Goal: Obtain resource: Download file/media

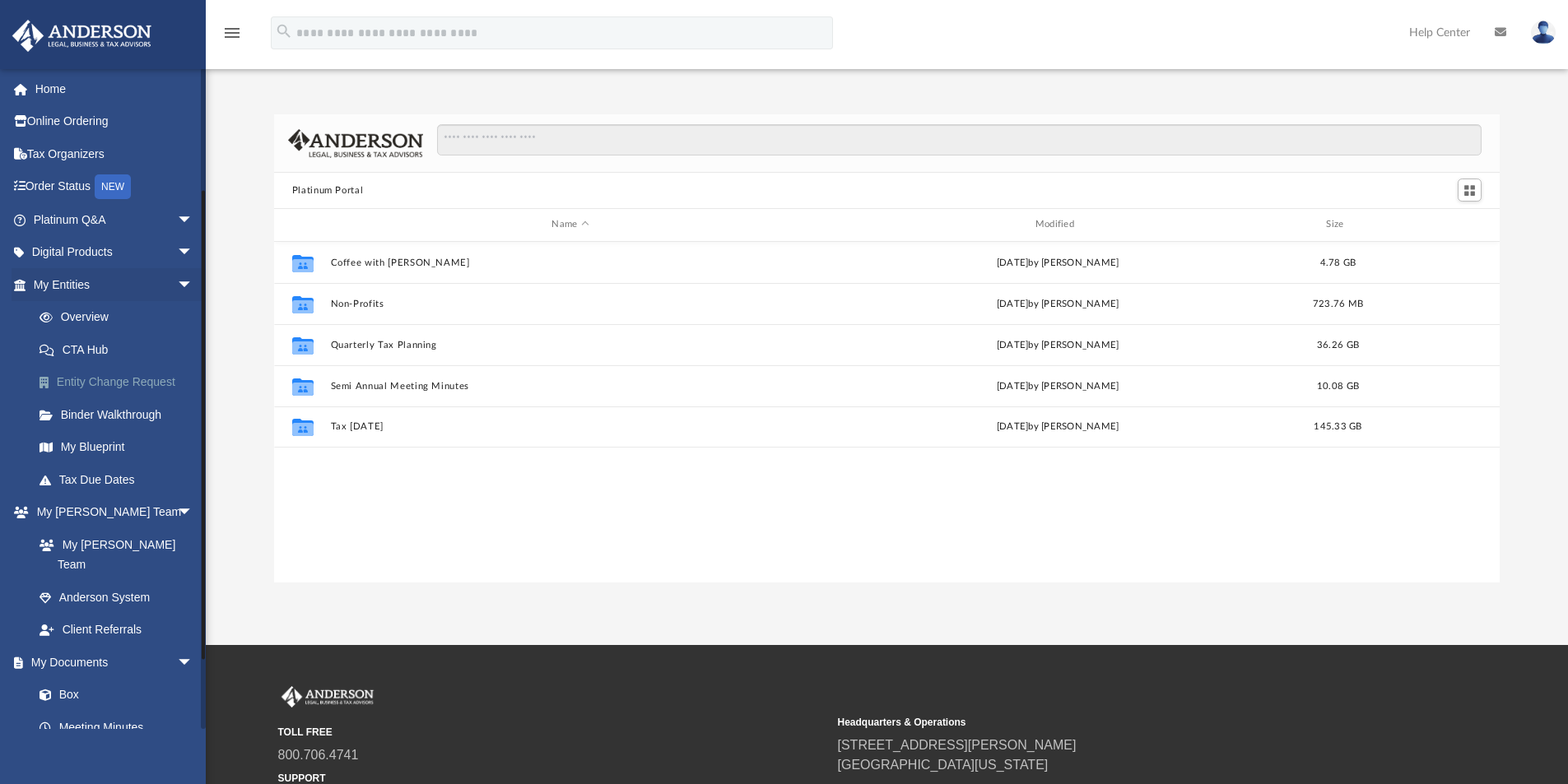
scroll to position [362, 1213]
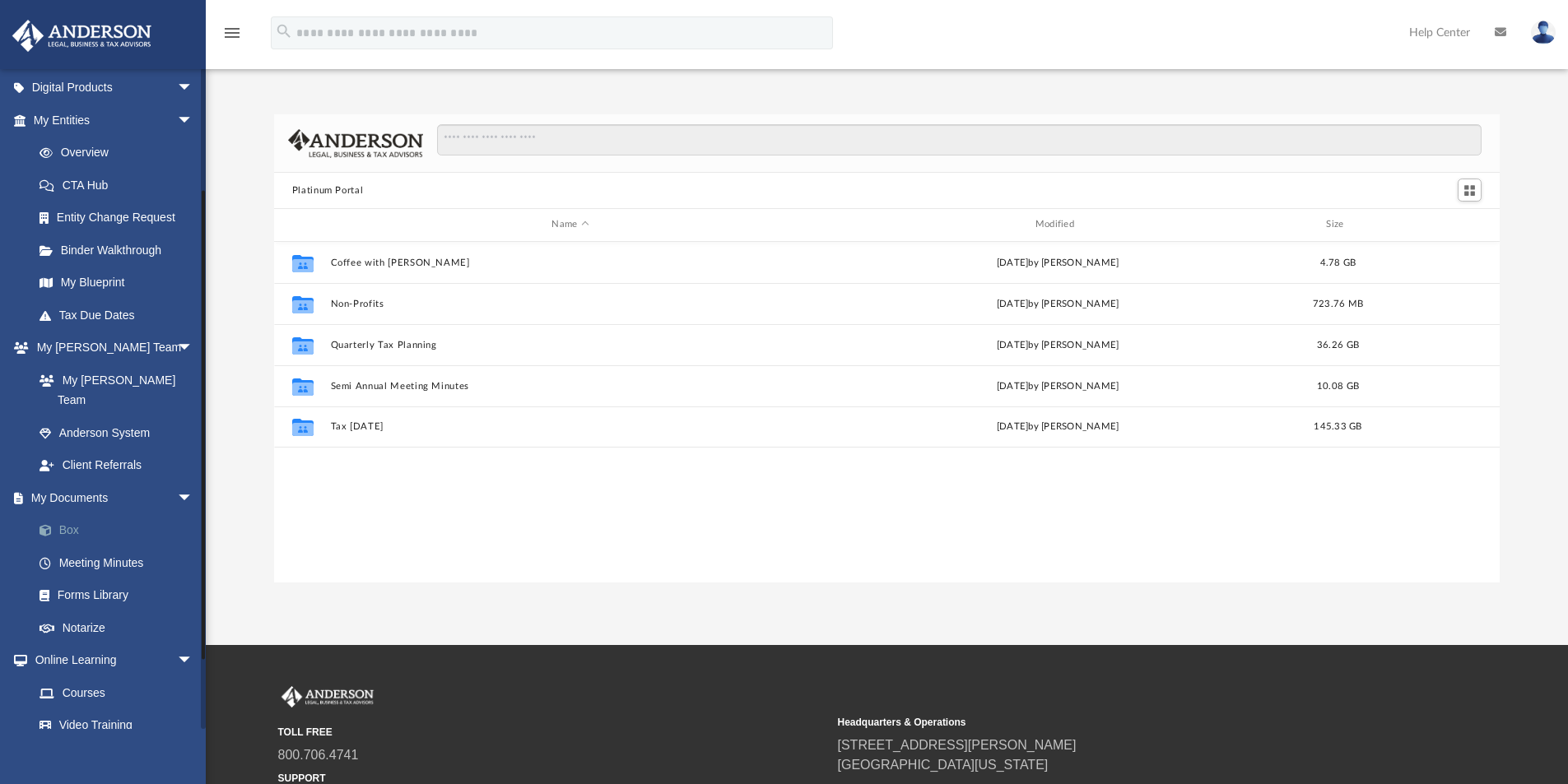
click at [57, 514] on link "Box" at bounding box center [120, 530] width 195 height 33
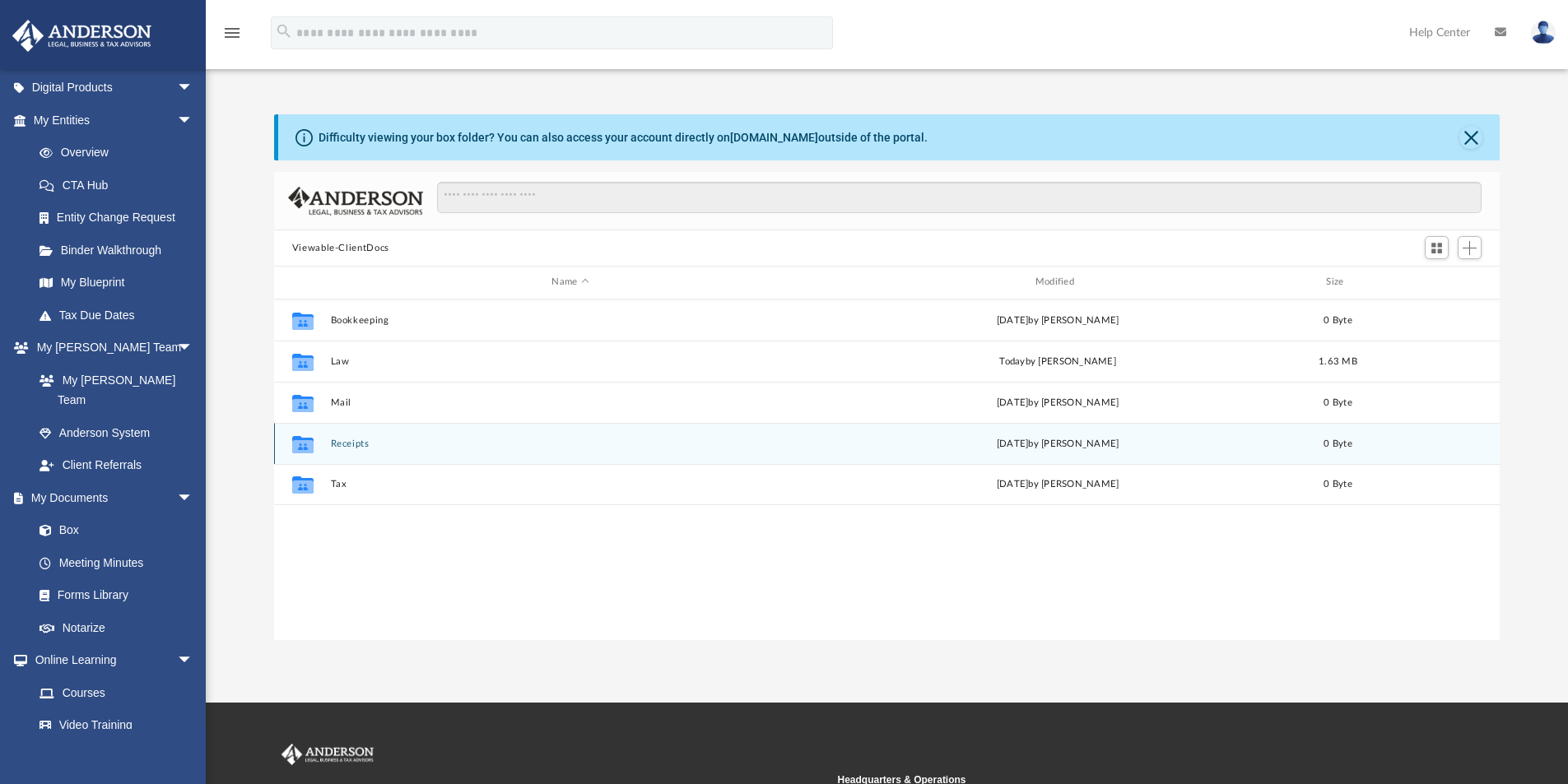
scroll to position [362, 1213]
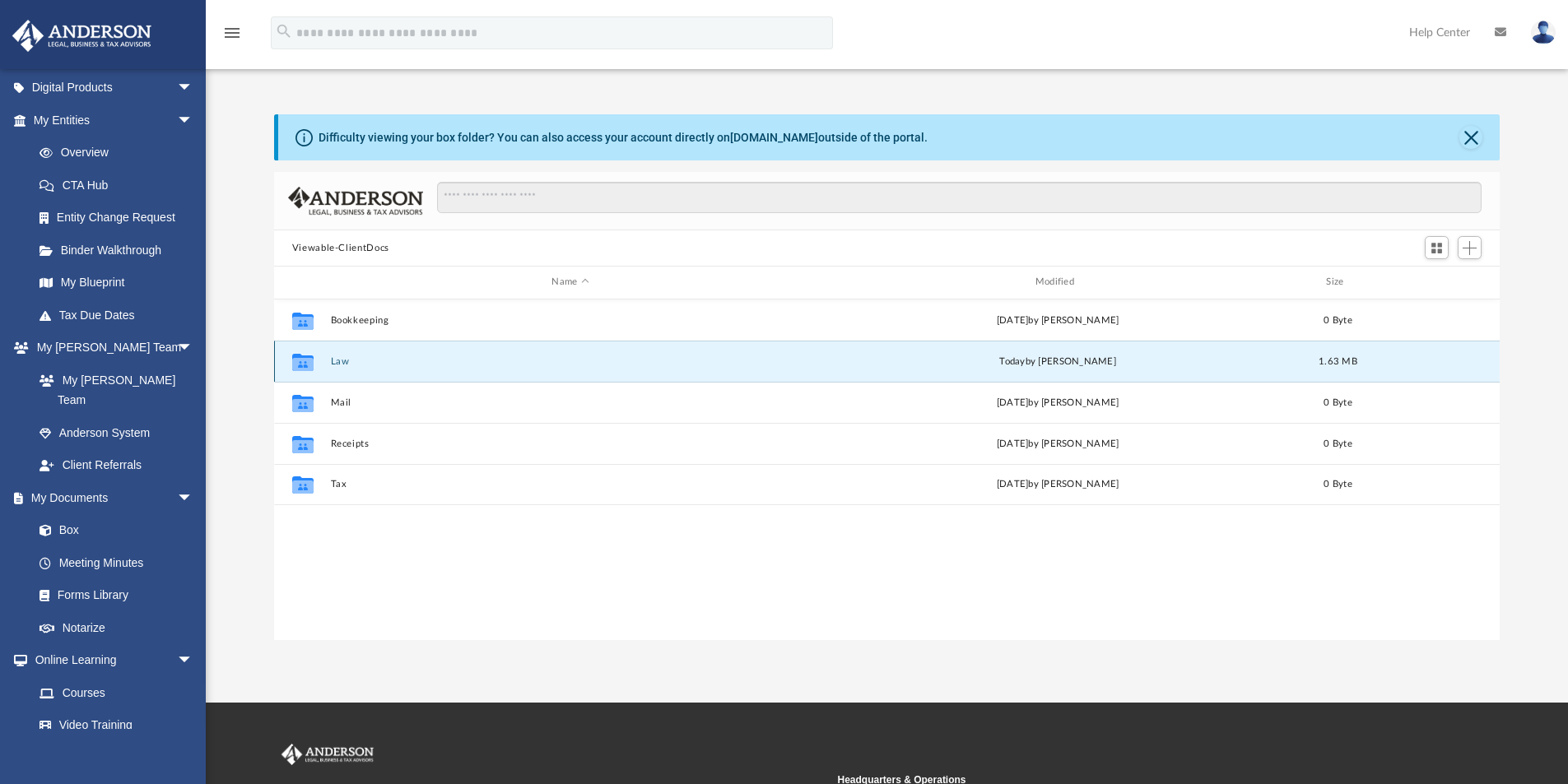
click at [339, 362] on button "Law" at bounding box center [570, 361] width 480 height 10
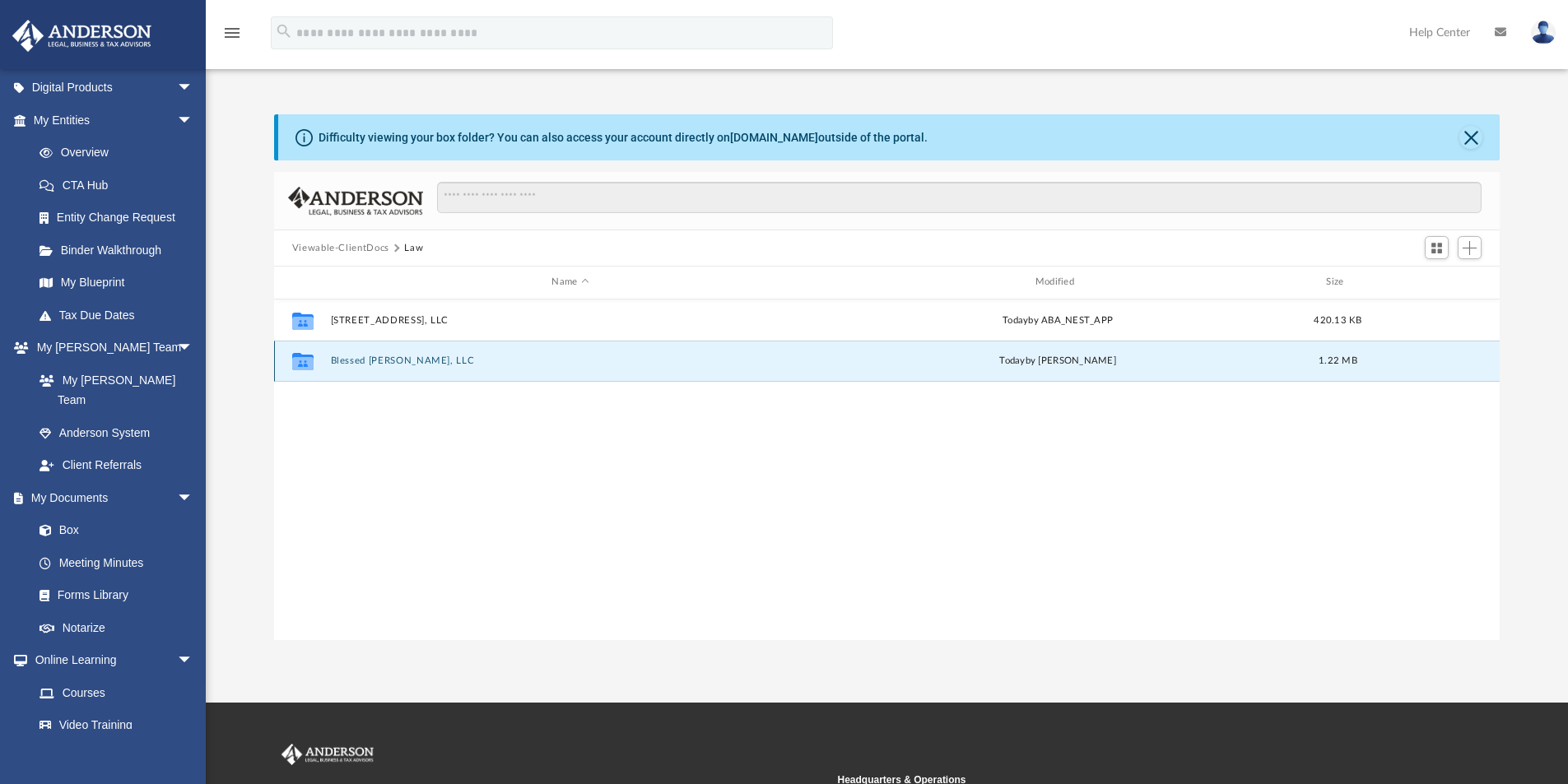
click at [378, 362] on button "Blessed Dino Doll, LLC" at bounding box center [570, 361] width 480 height 10
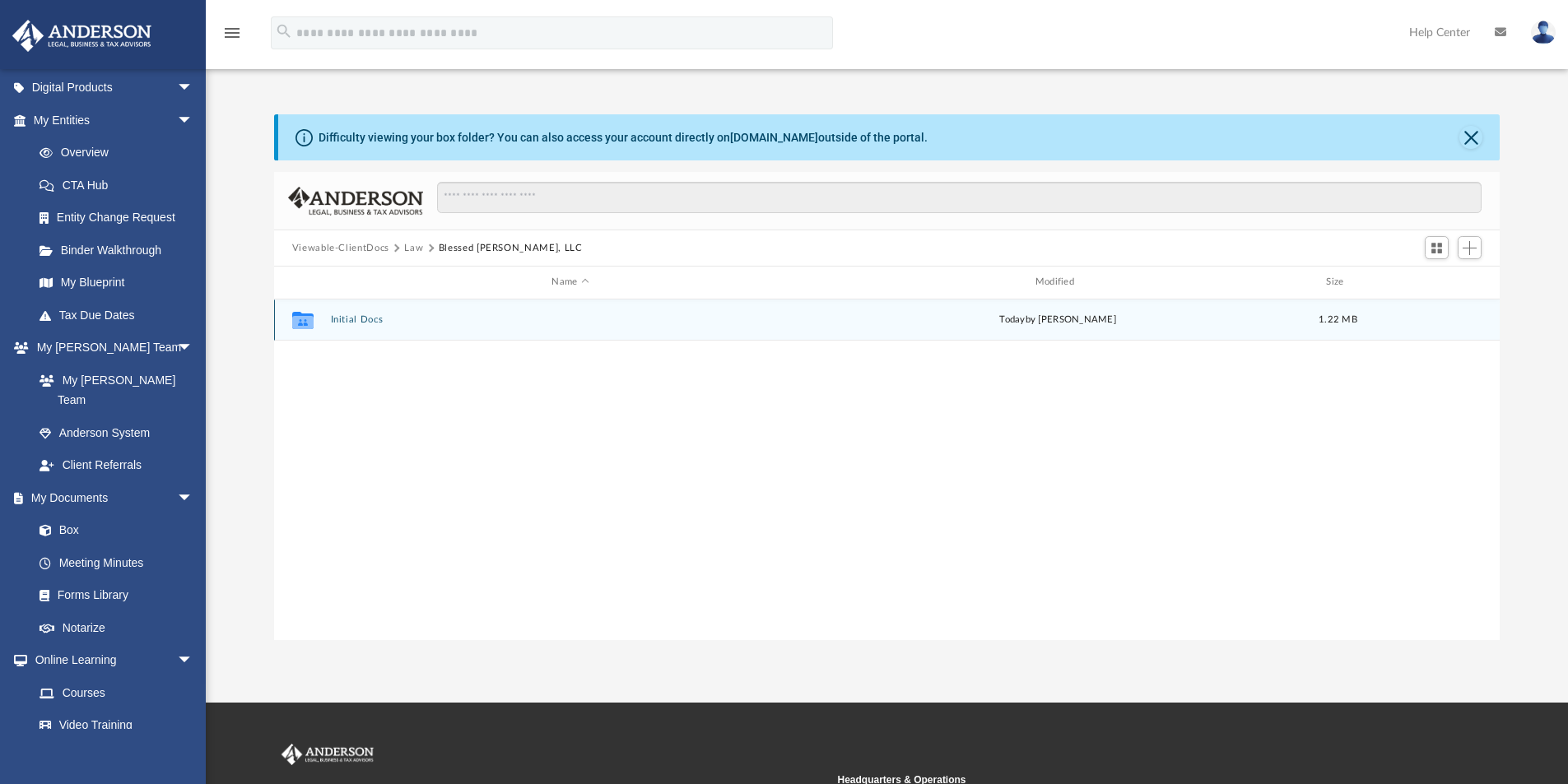
click at [366, 320] on button "Initial Docs" at bounding box center [570, 319] width 480 height 10
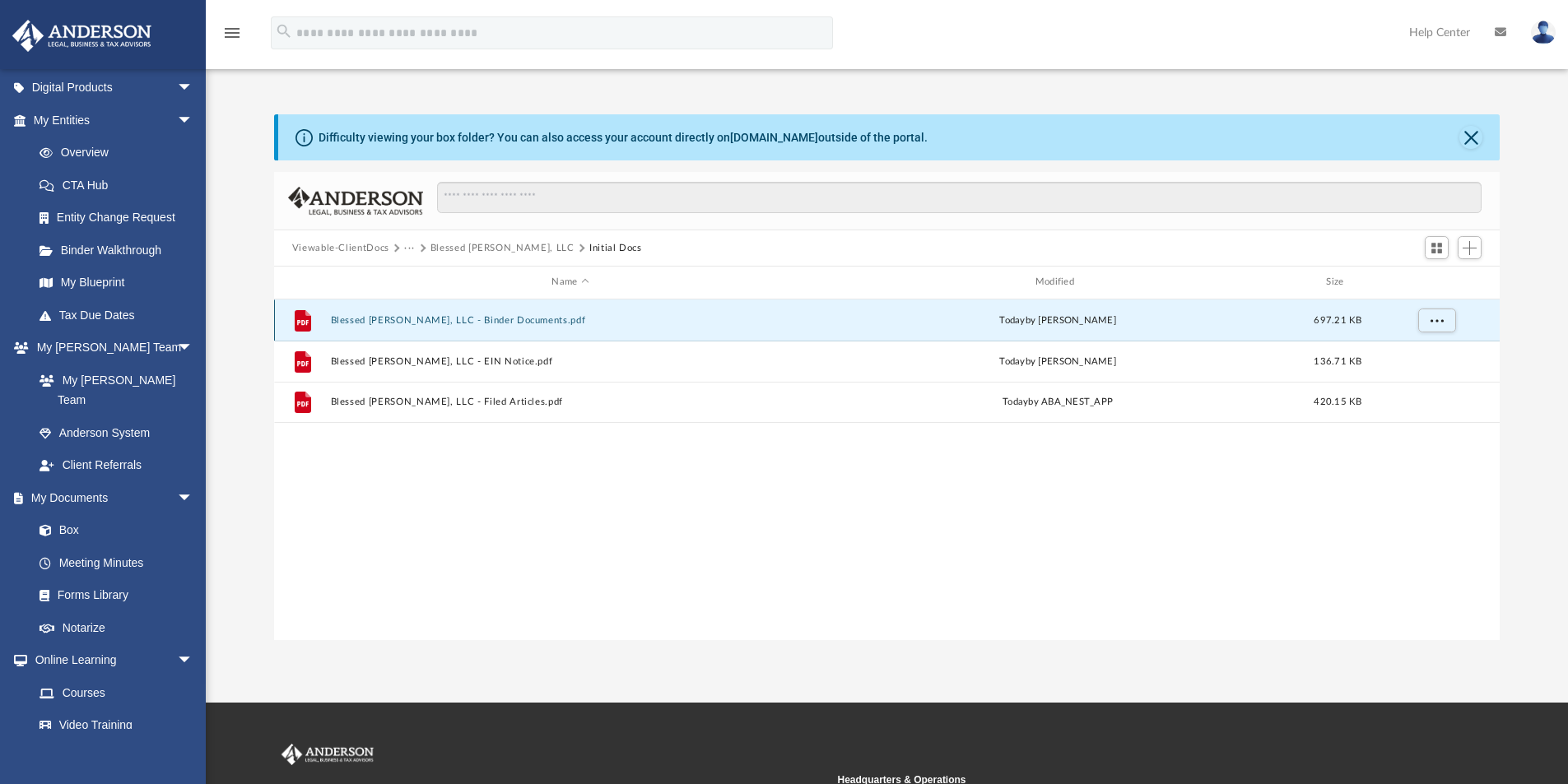
click at [446, 316] on button "Blessed Dino Doll, LLC - Binder Documents.pdf" at bounding box center [570, 320] width 480 height 10
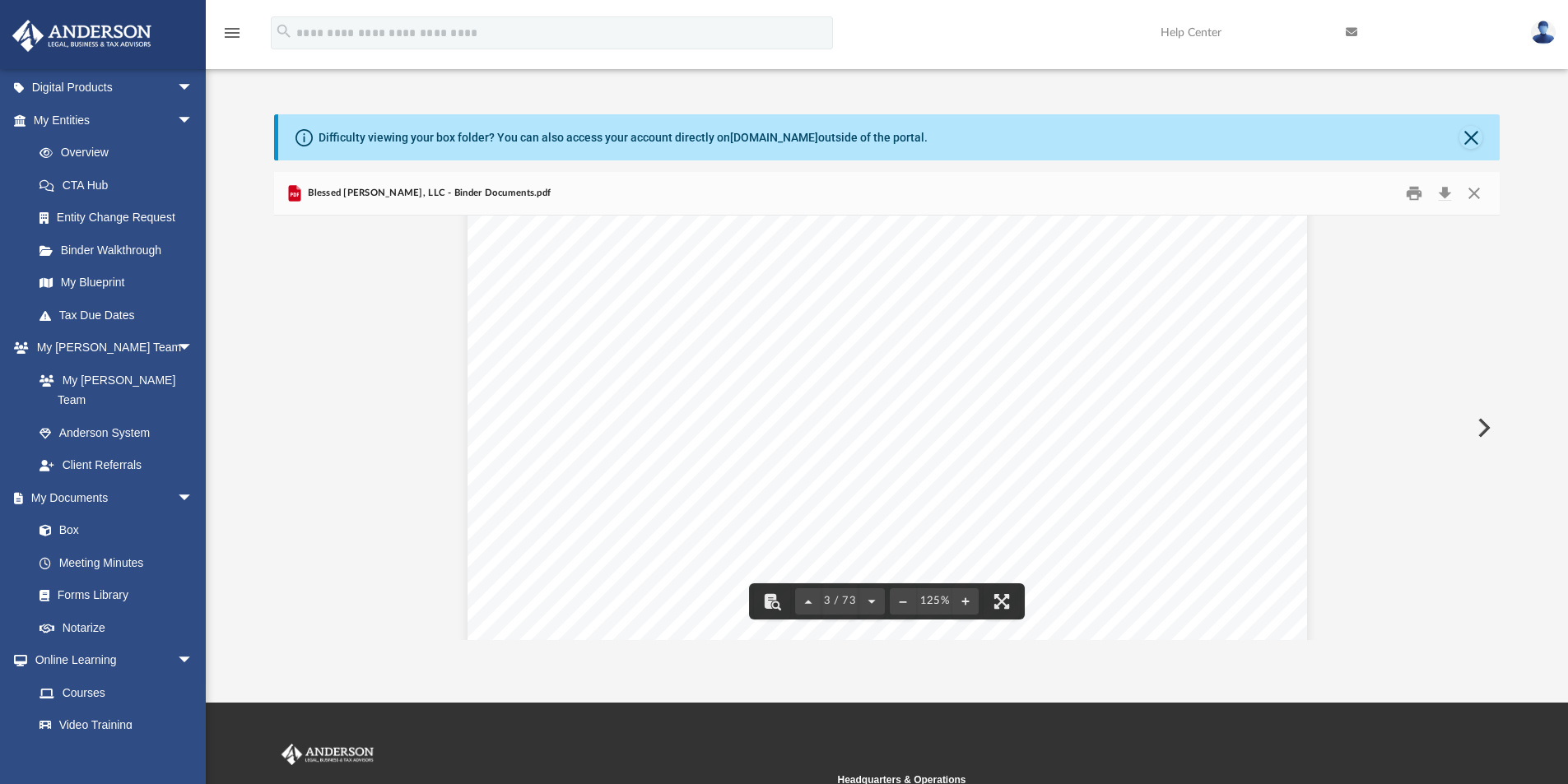
scroll to position [2797, 0]
drag, startPoint x: 829, startPoint y: 291, endPoint x: 660, endPoint y: 290, distance: 169.0
click at [661, 290] on span "LLC Operating Agreement" at bounding box center [750, 292] width 178 height 16
click at [1448, 194] on button "Download" at bounding box center [1444, 194] width 30 height 26
click at [1458, 138] on div "Difficulty viewing your box folder? You can also access your account directly o…" at bounding box center [889, 137] width 1223 height 46
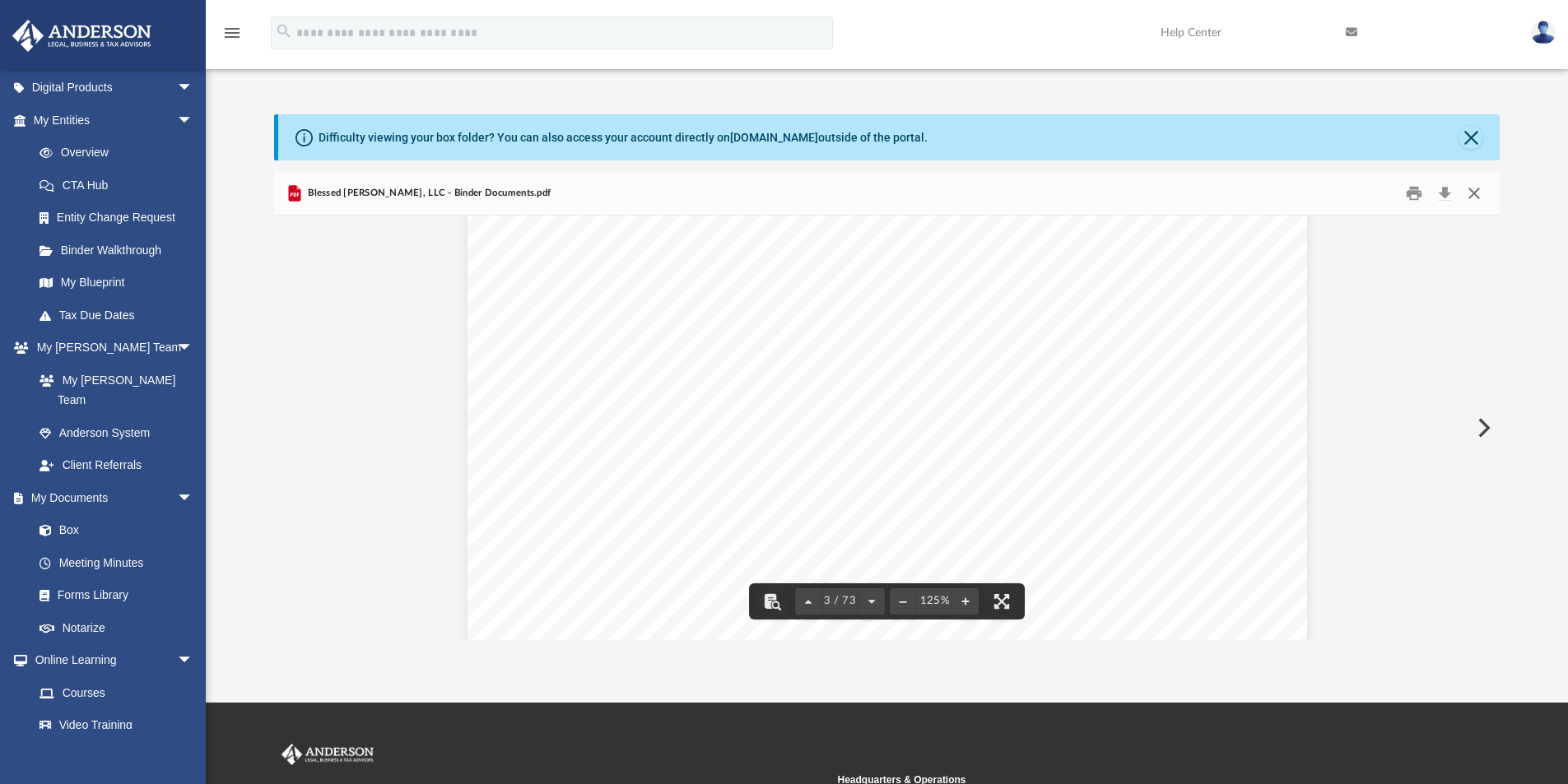
click at [1471, 195] on button "Close" at bounding box center [1474, 194] width 30 height 26
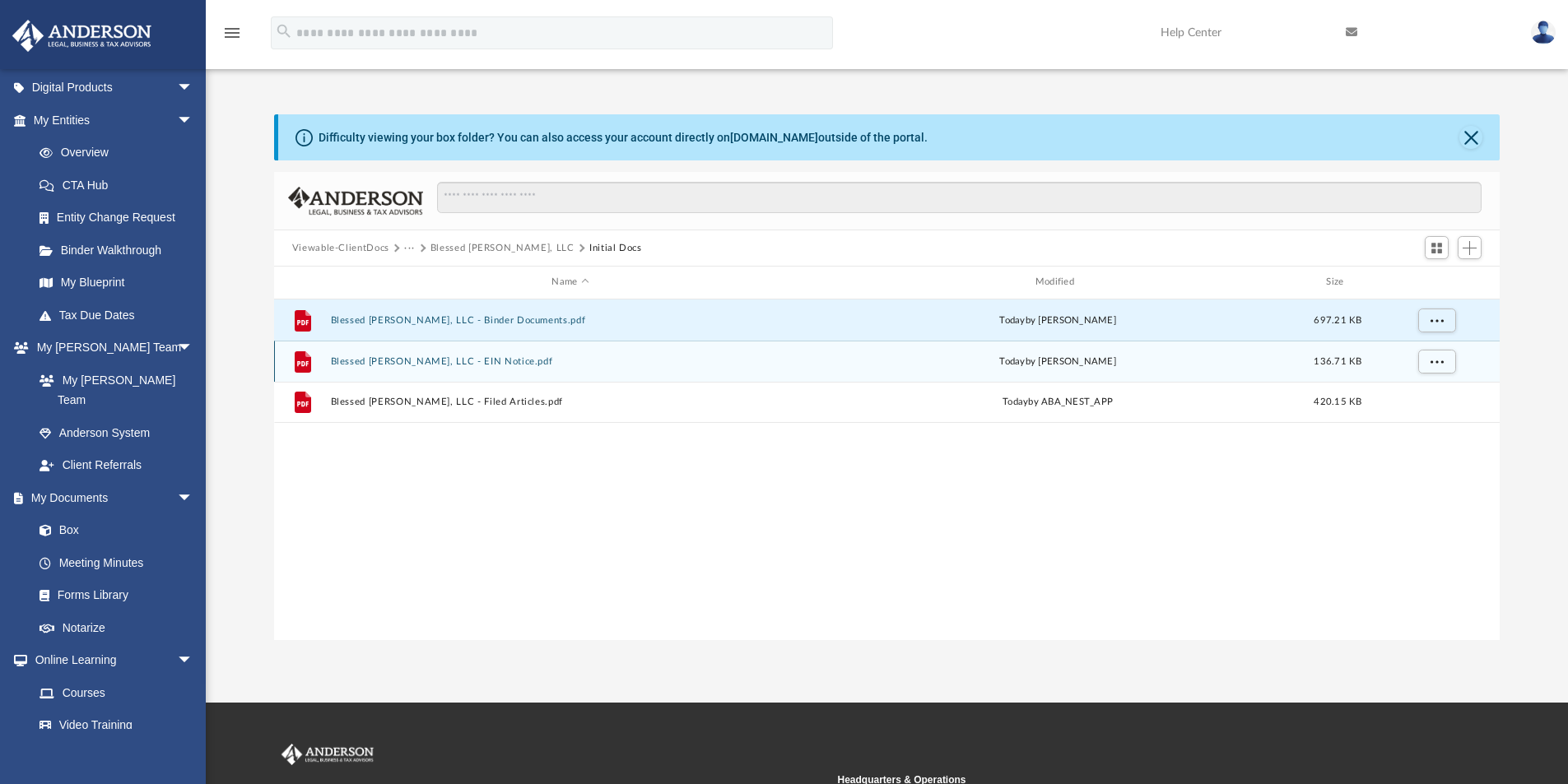
click at [474, 366] on button "Blessed Dino Doll, LLC - EIN Notice.pdf" at bounding box center [570, 361] width 480 height 10
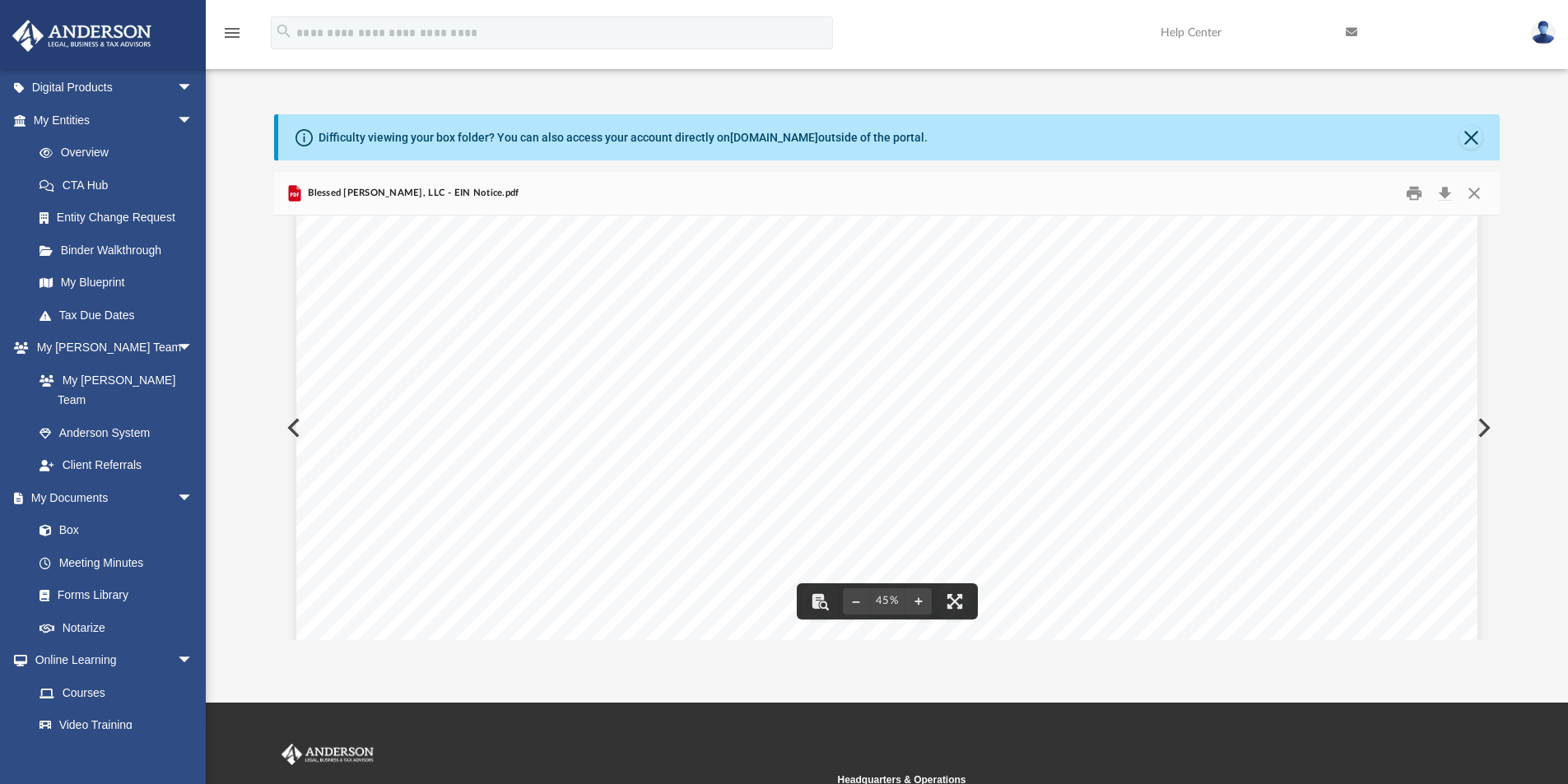
scroll to position [576, 0]
click at [1449, 197] on button "Download" at bounding box center [1444, 194] width 30 height 26
click at [1468, 194] on button "Close" at bounding box center [1474, 194] width 30 height 26
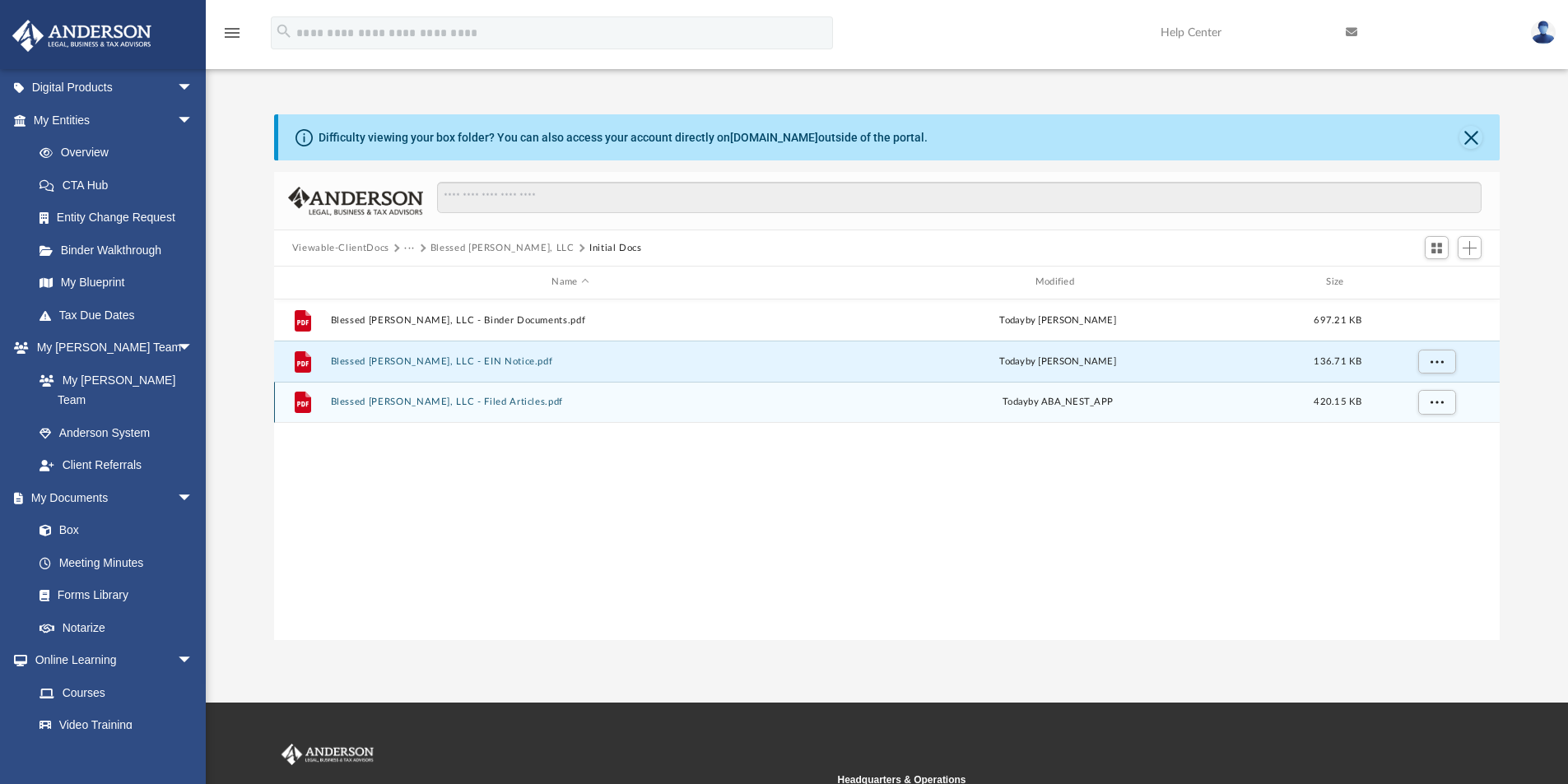
click at [491, 410] on div "File Blessed Dino Doll, LLC - Filed Articles.pdf today by ABA_NEST_APP 420.15 KB" at bounding box center [887, 402] width 1226 height 41
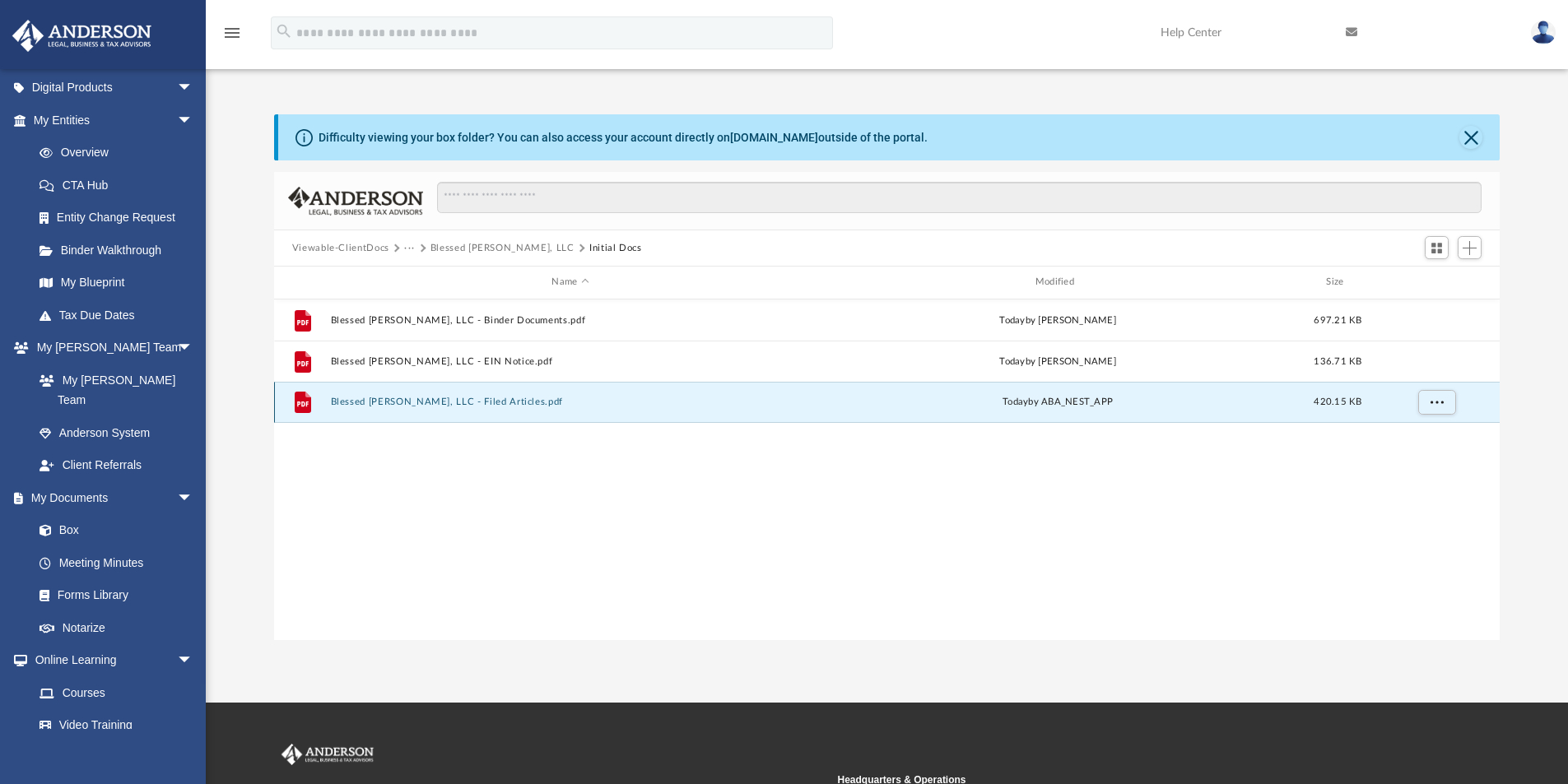
click at [503, 402] on button "Blessed Dino Doll, LLC - Filed Articles.pdf" at bounding box center [570, 402] width 480 height 10
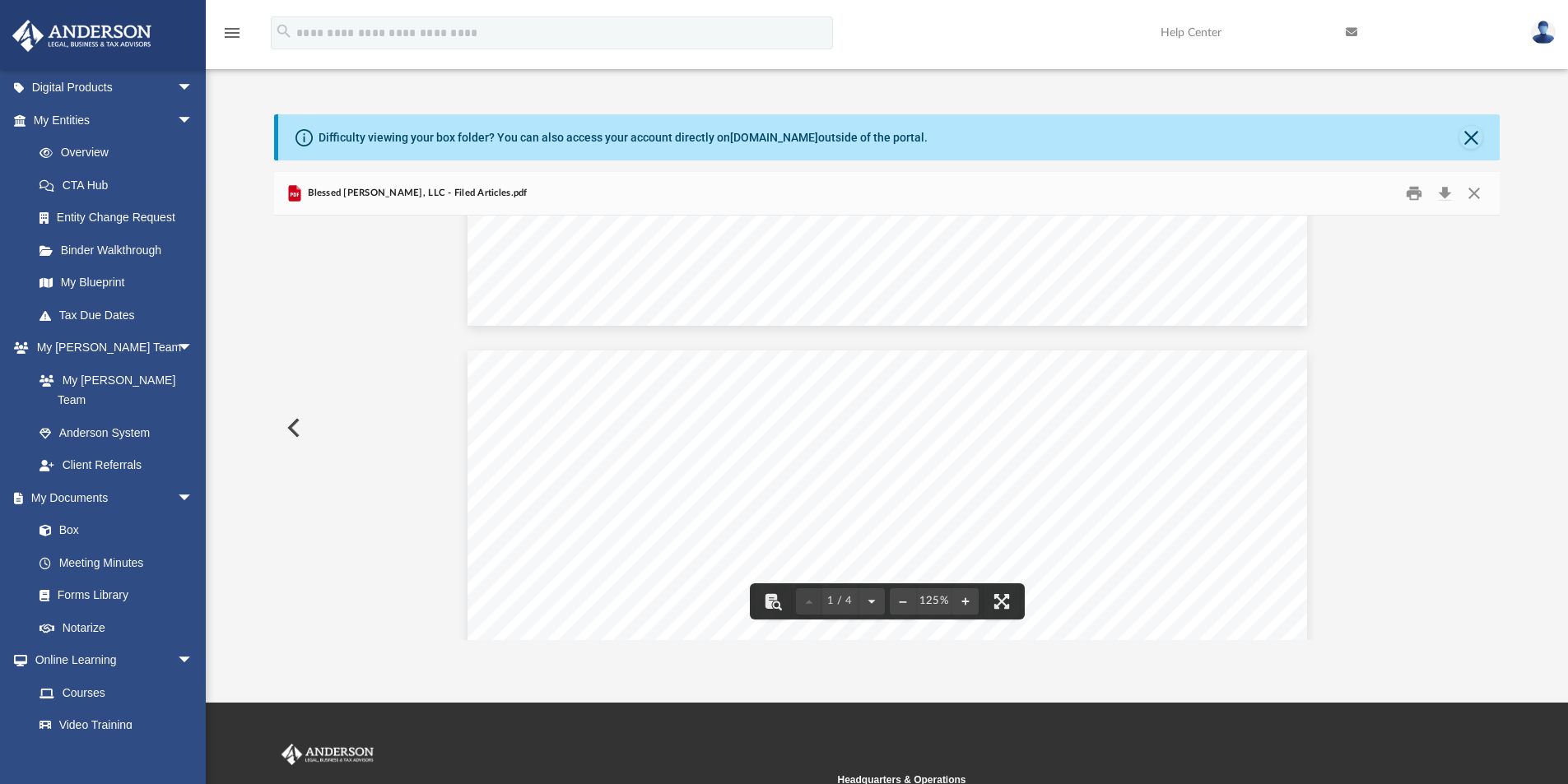
scroll to position [1152, 0]
click at [1448, 193] on button "Download" at bounding box center [1444, 194] width 30 height 26
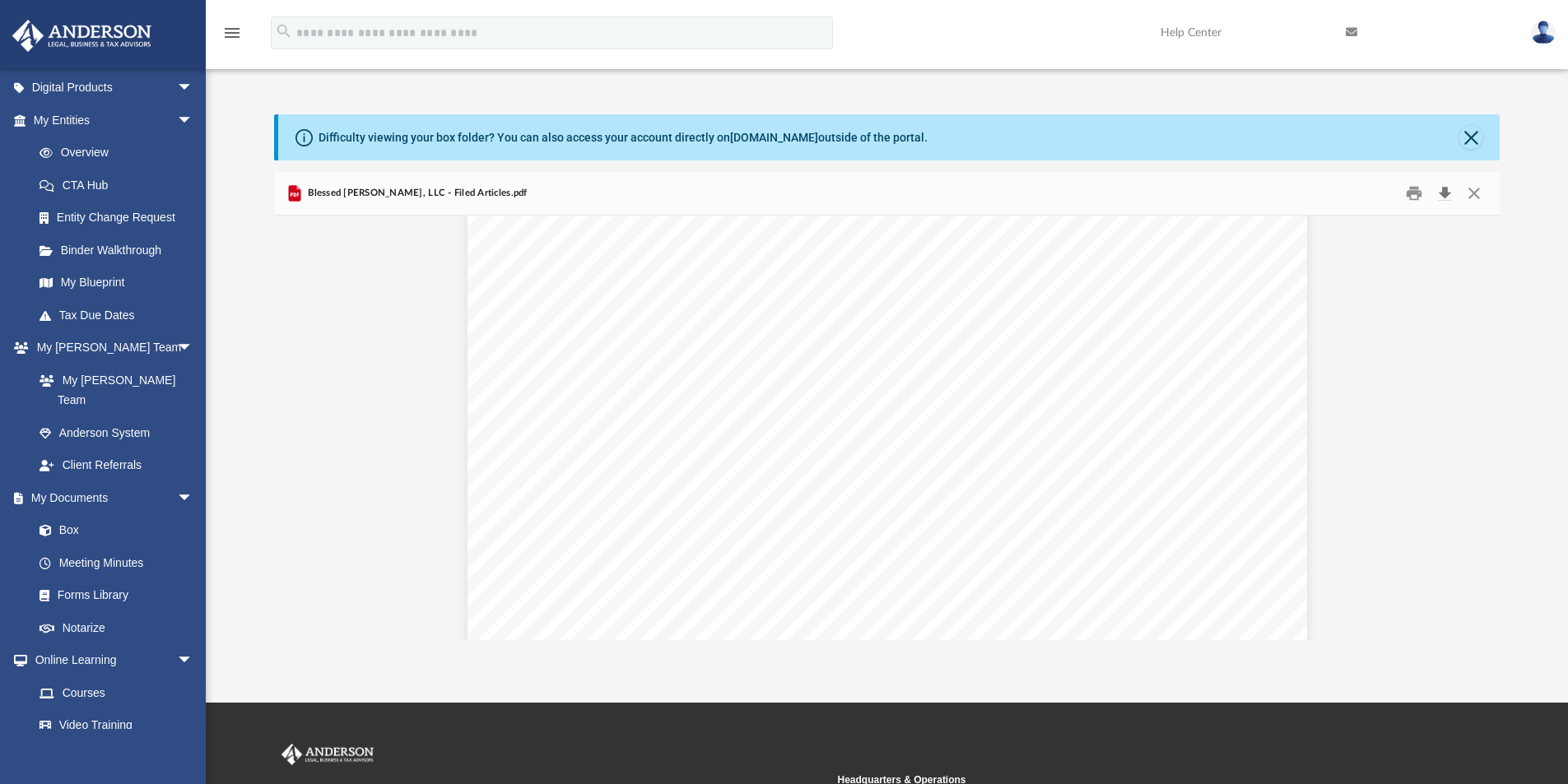
scroll to position [2866, 0]
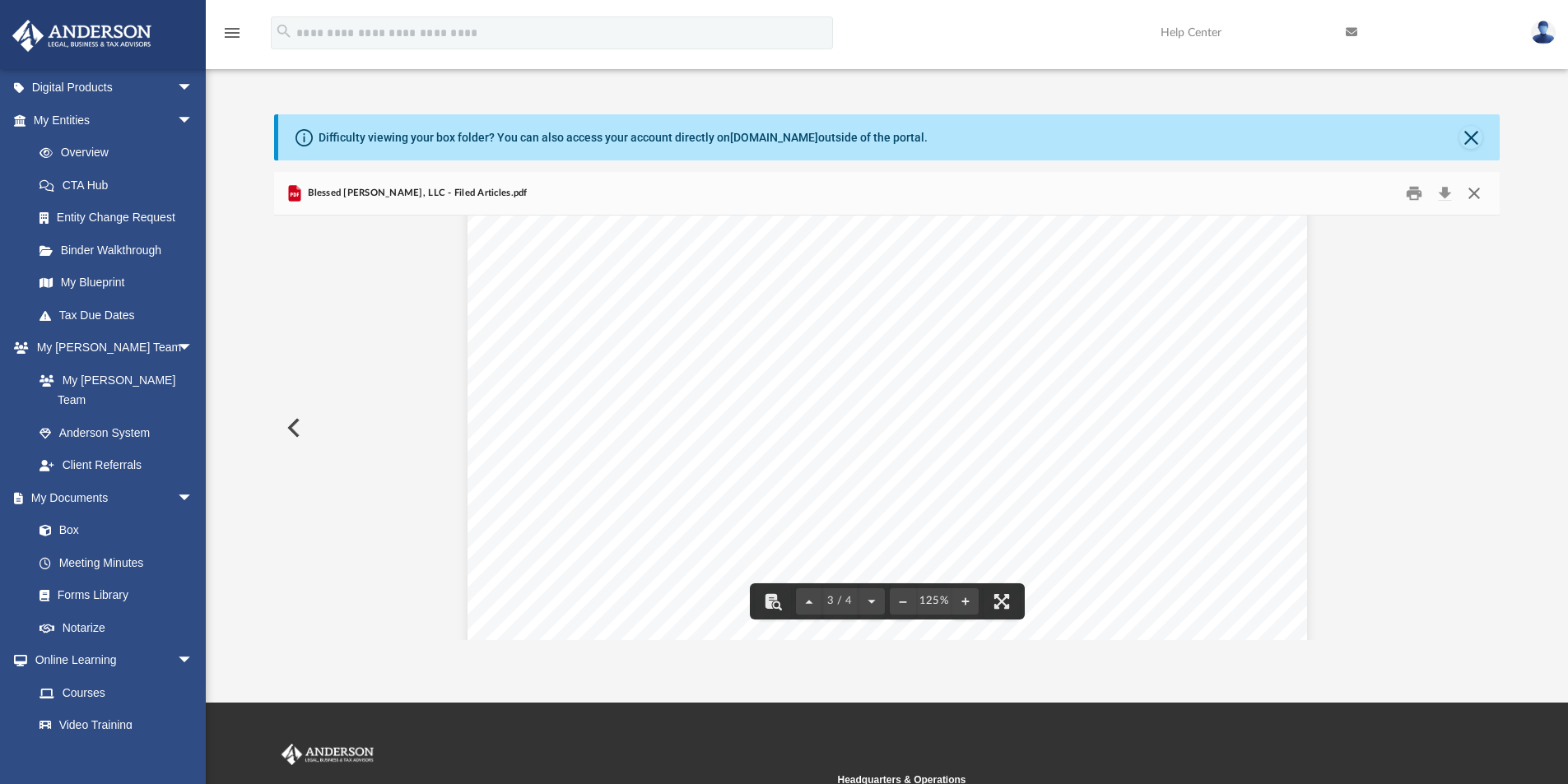
click at [1478, 196] on button "Close" at bounding box center [1474, 194] width 30 height 26
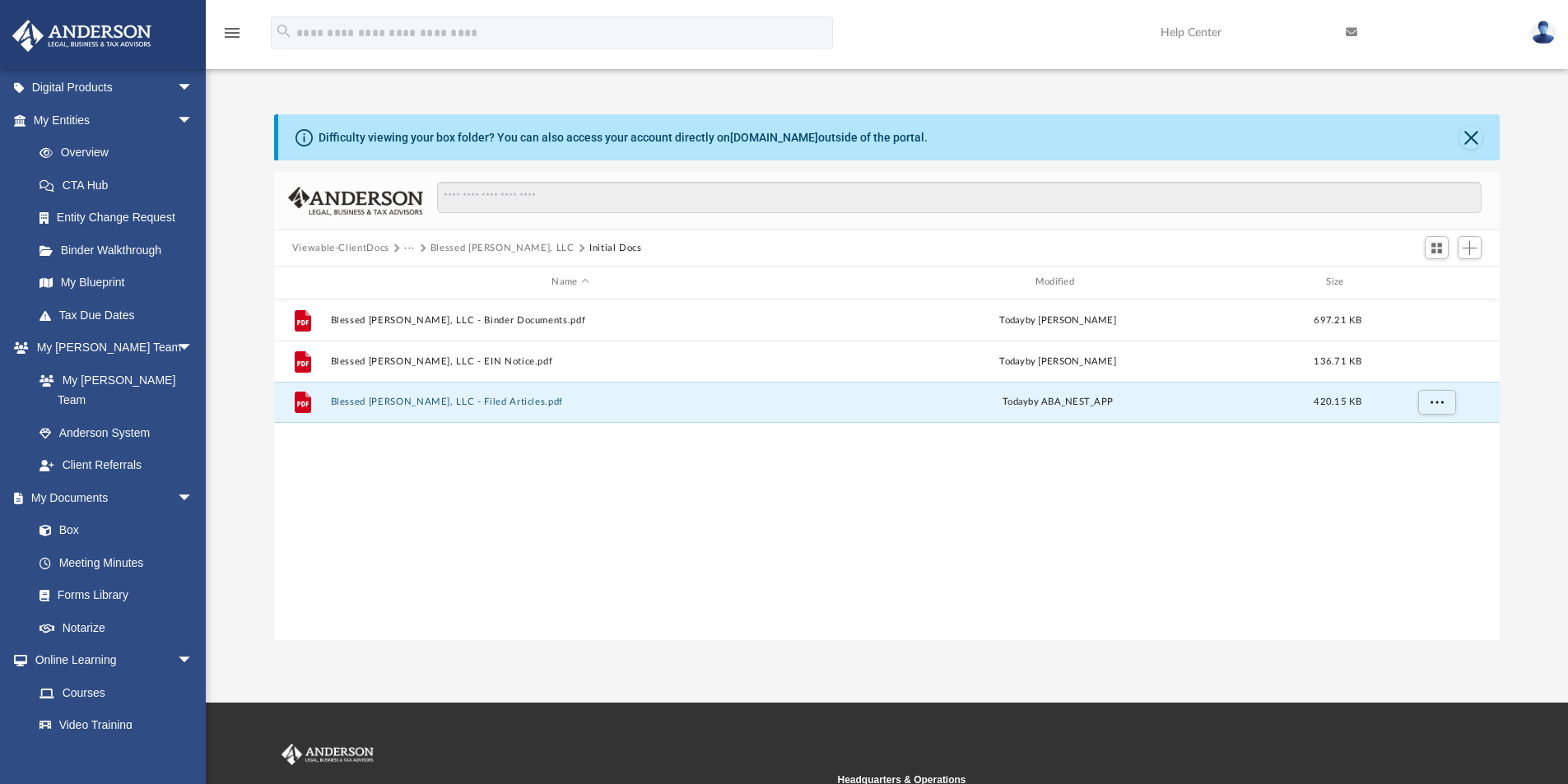
click at [491, 245] on button "Blessed Dino Doll, LLC" at bounding box center [502, 249] width 144 height 15
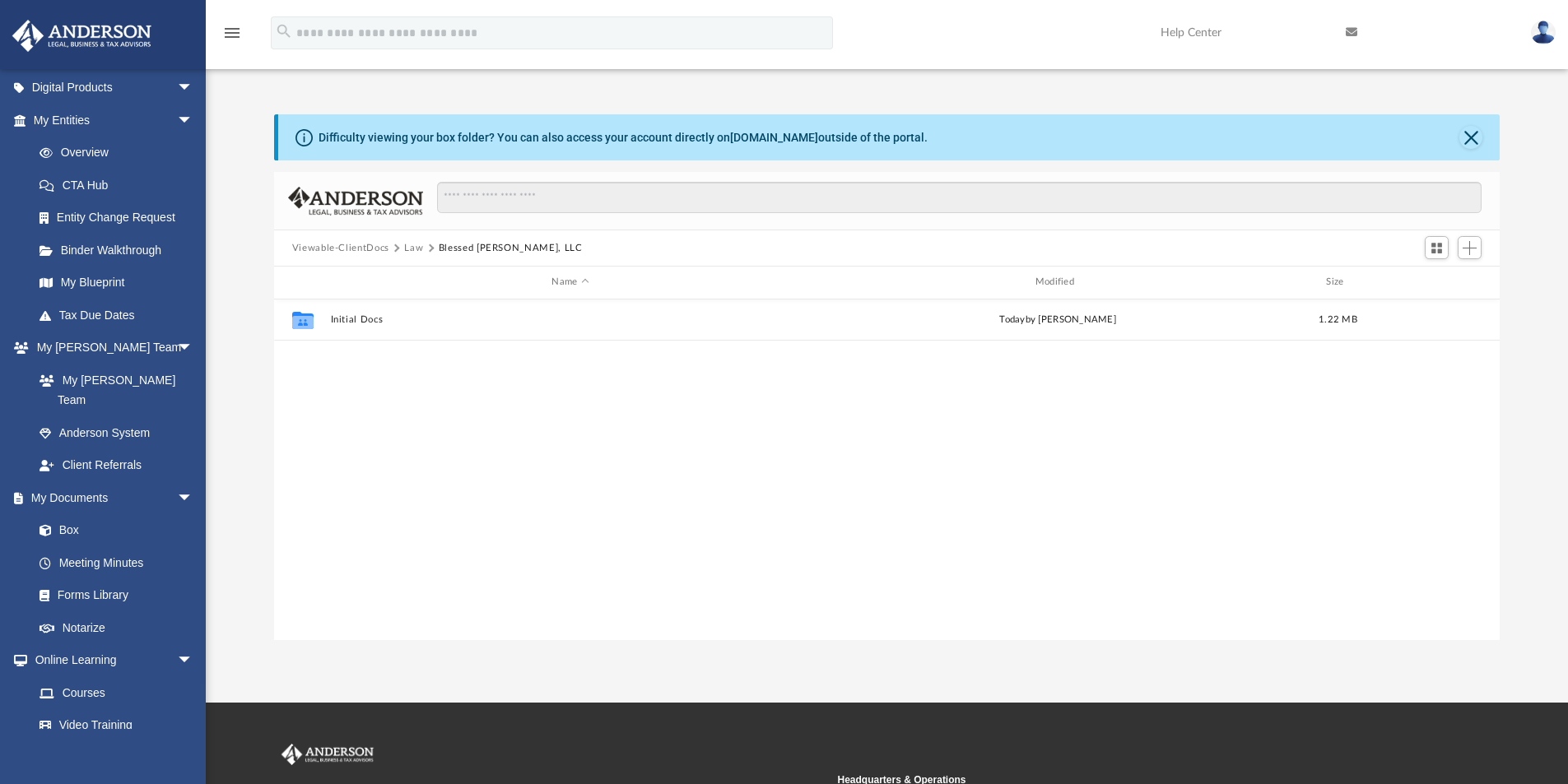
click at [421, 245] on button "Law" at bounding box center [414, 249] width 19 height 15
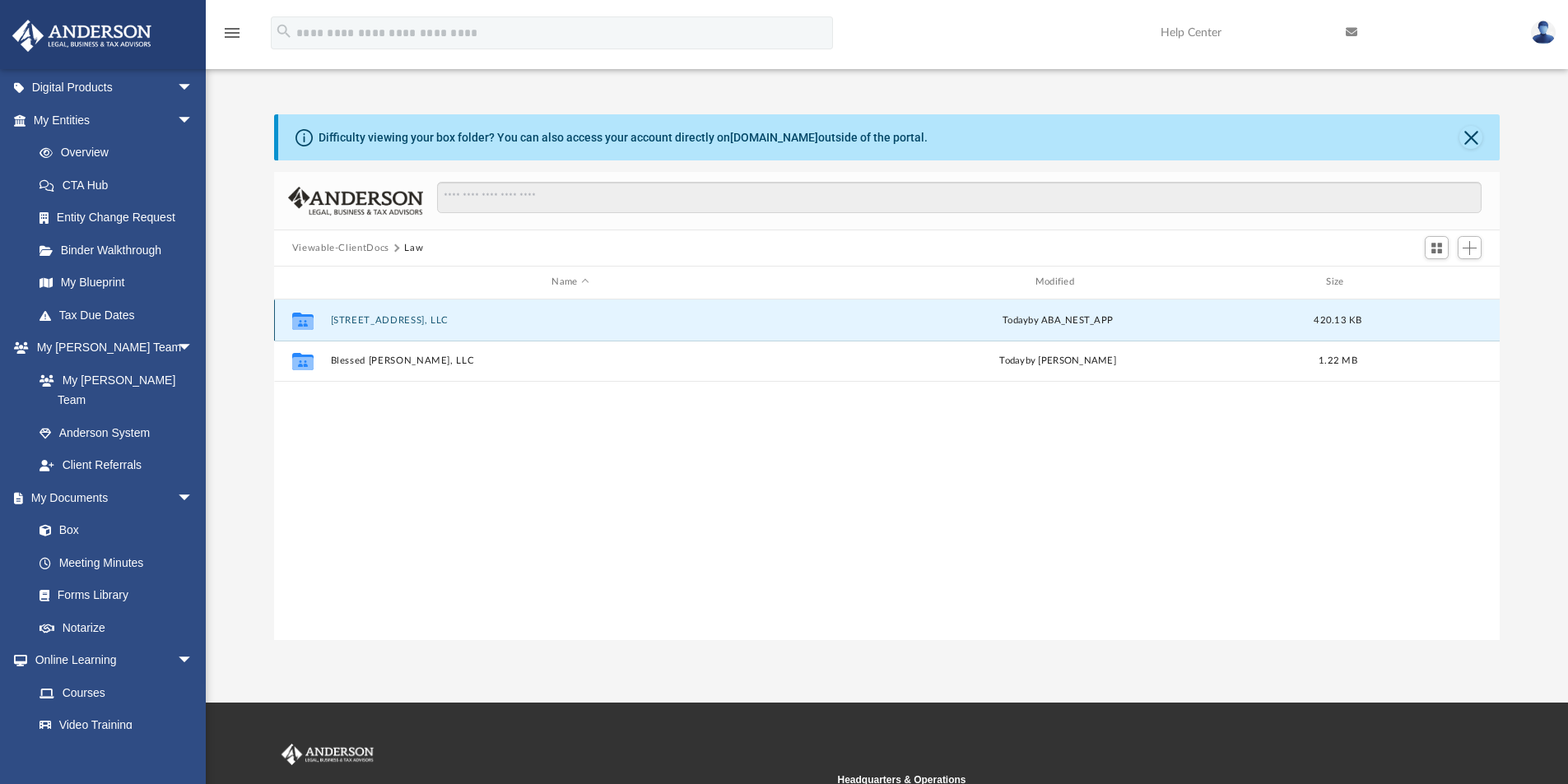
click at [392, 324] on button "6520 Debs Ave, LLC" at bounding box center [570, 320] width 480 height 10
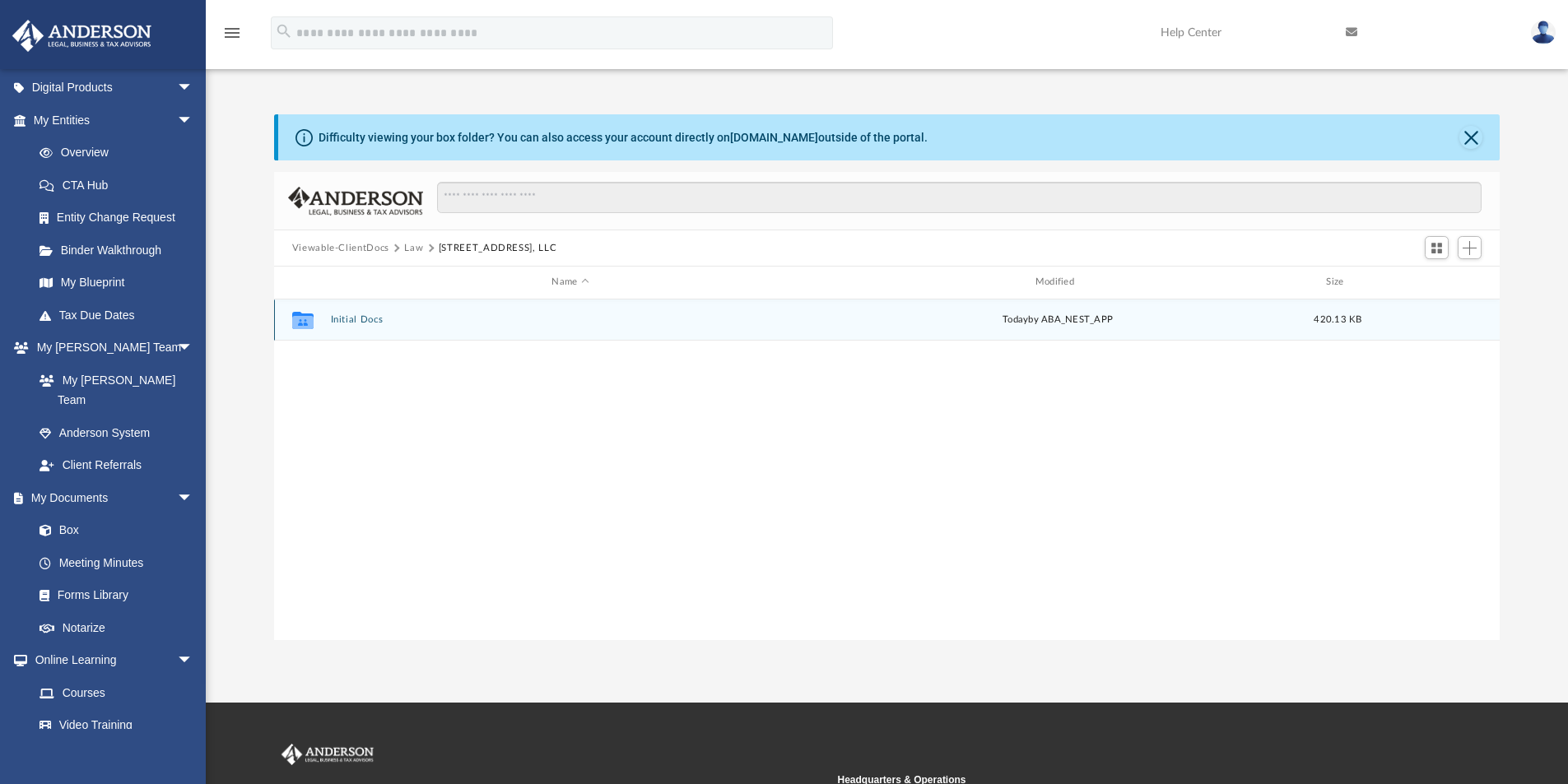
click at [1236, 324] on div "today by ABA_NEST_APP" at bounding box center [1056, 320] width 480 height 15
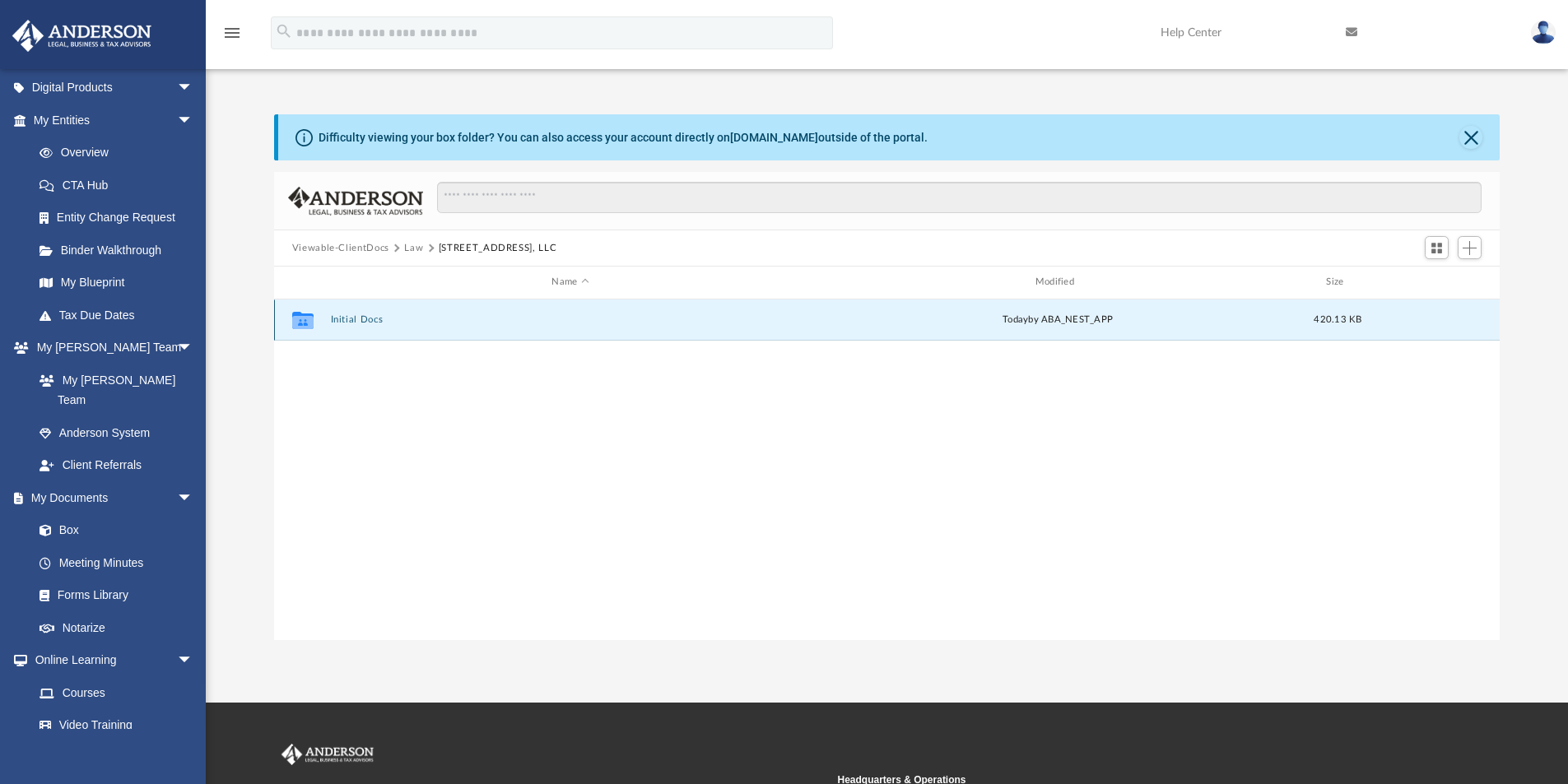
click at [405, 324] on button "Initial Docs" at bounding box center [570, 319] width 480 height 10
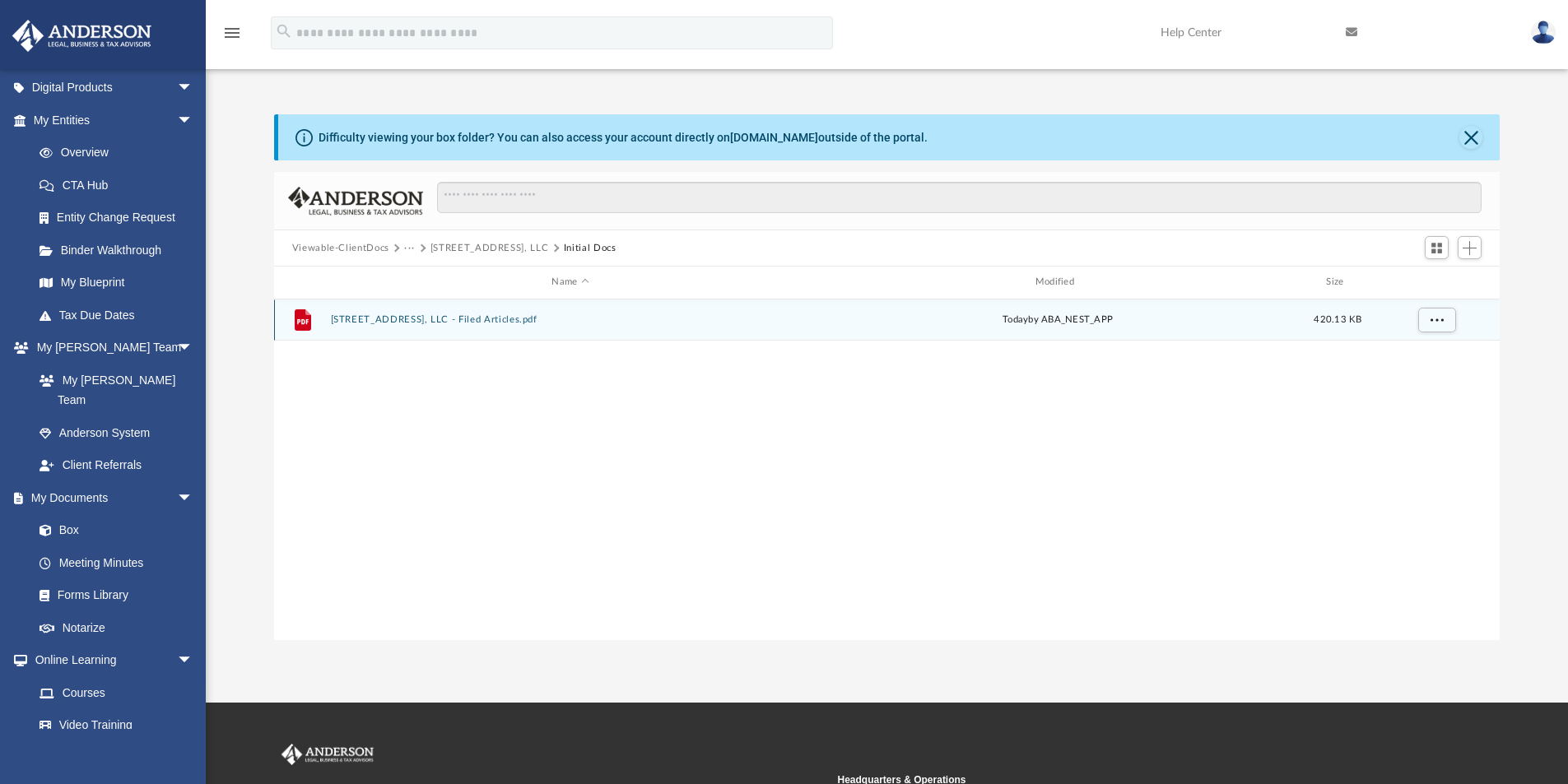
click at [413, 321] on button "6520 Debs Ave, LLC - Filed Articles.pdf" at bounding box center [570, 319] width 480 height 10
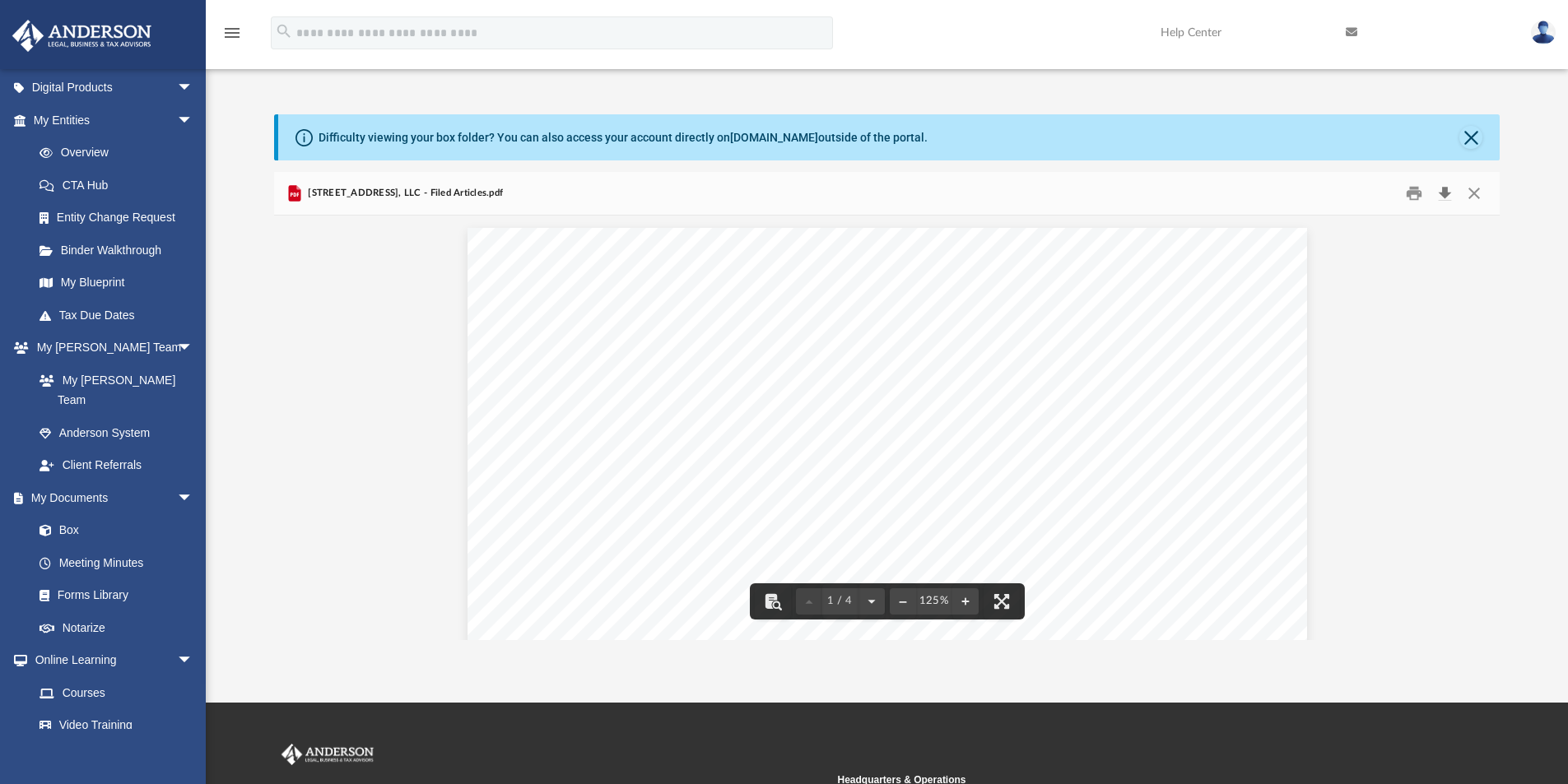
click at [1446, 200] on button "Download" at bounding box center [1444, 194] width 30 height 26
click at [1445, 195] on button "Download" at bounding box center [1444, 194] width 30 height 26
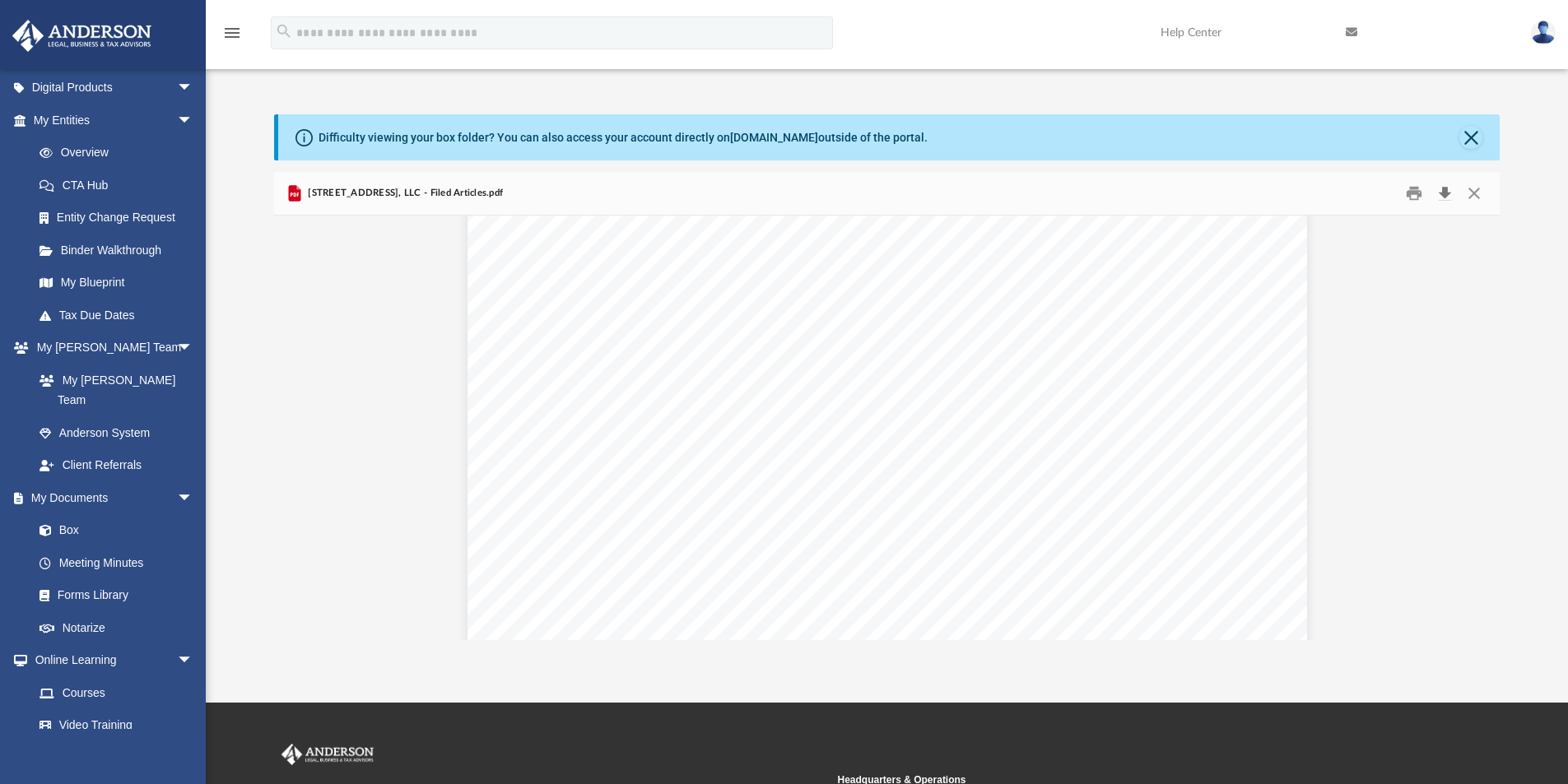
scroll to position [4018, 0]
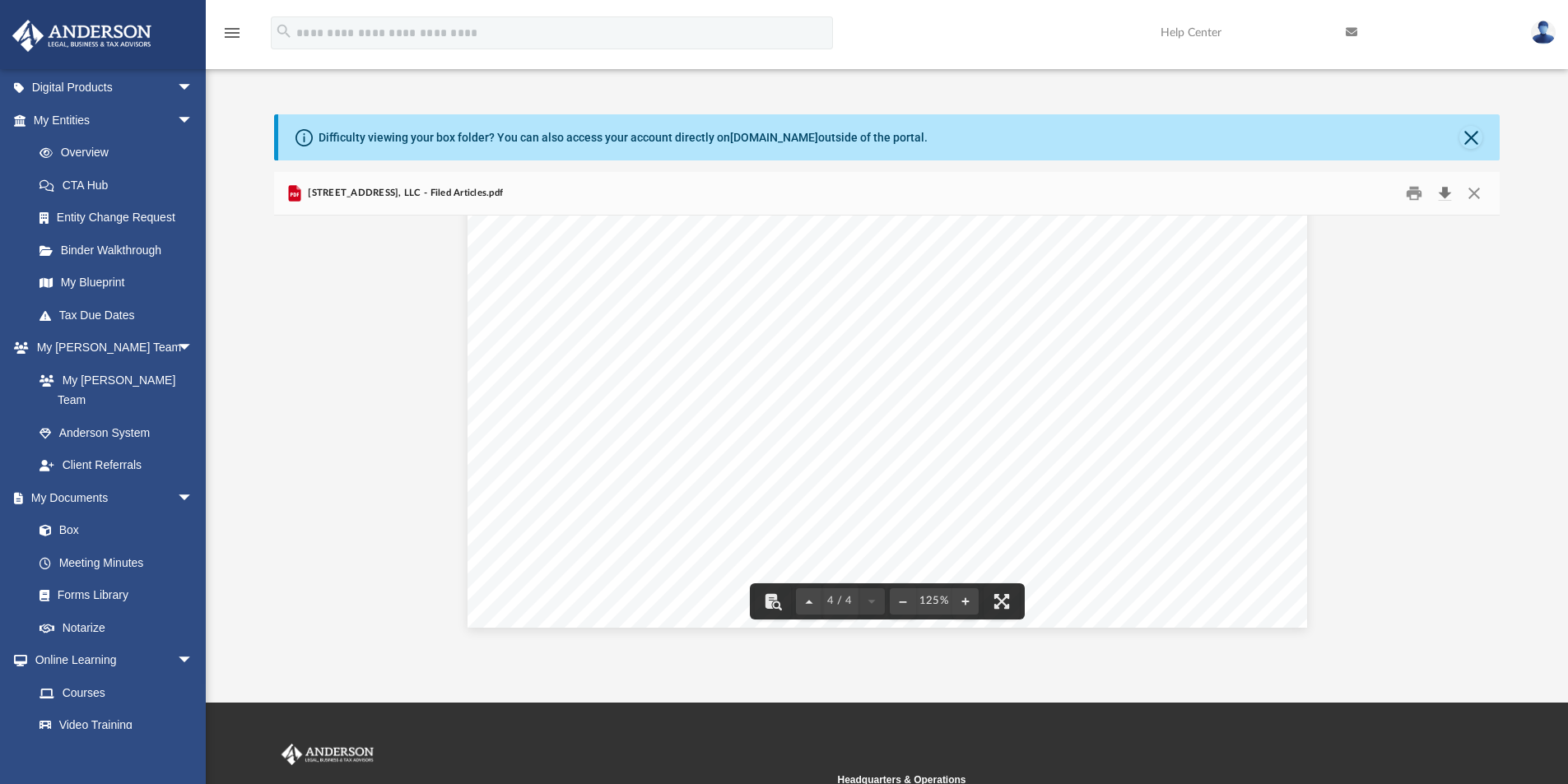
click at [1441, 193] on button "Download" at bounding box center [1444, 194] width 30 height 26
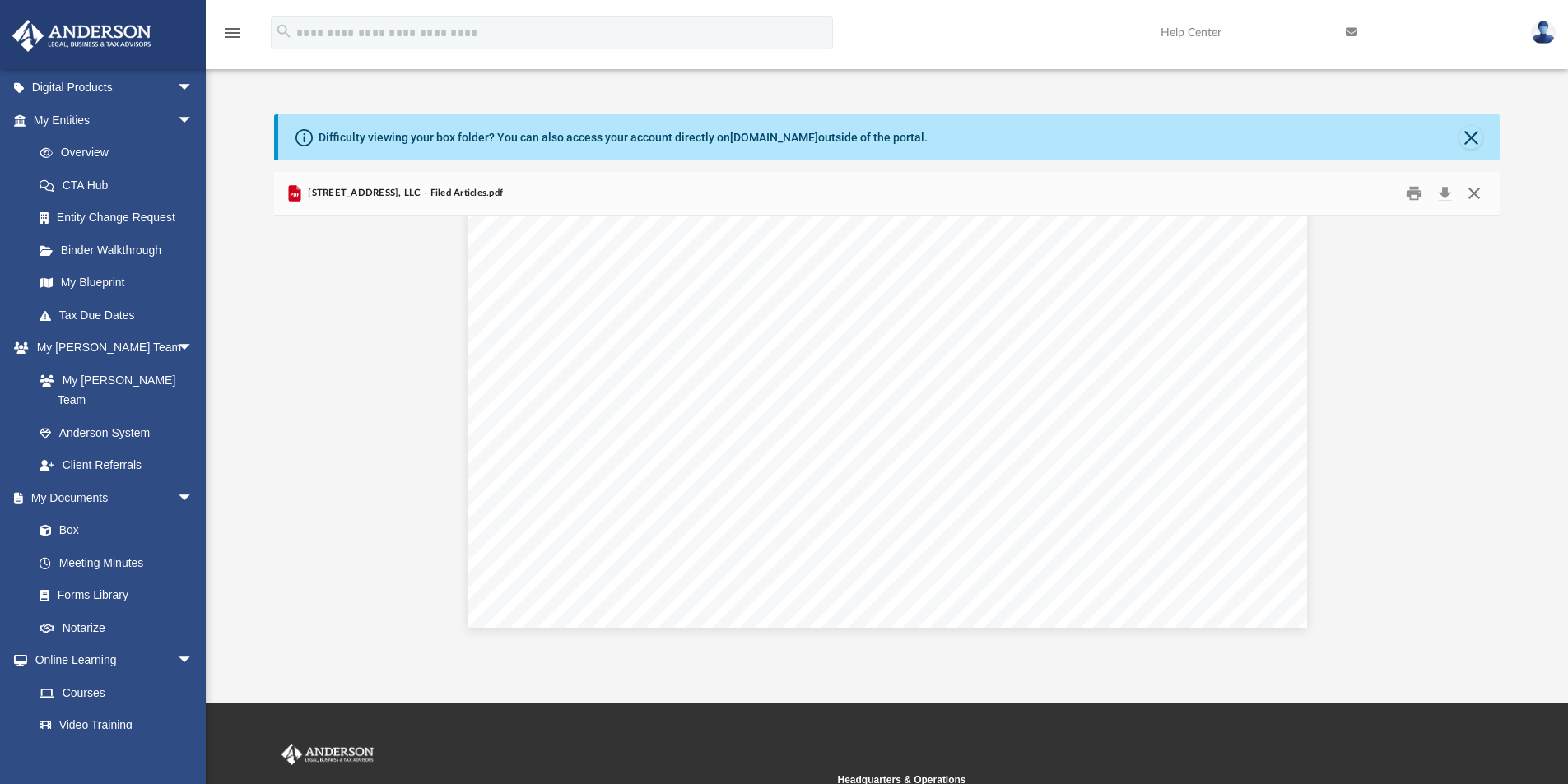
click at [1482, 195] on button "Close" at bounding box center [1474, 194] width 30 height 26
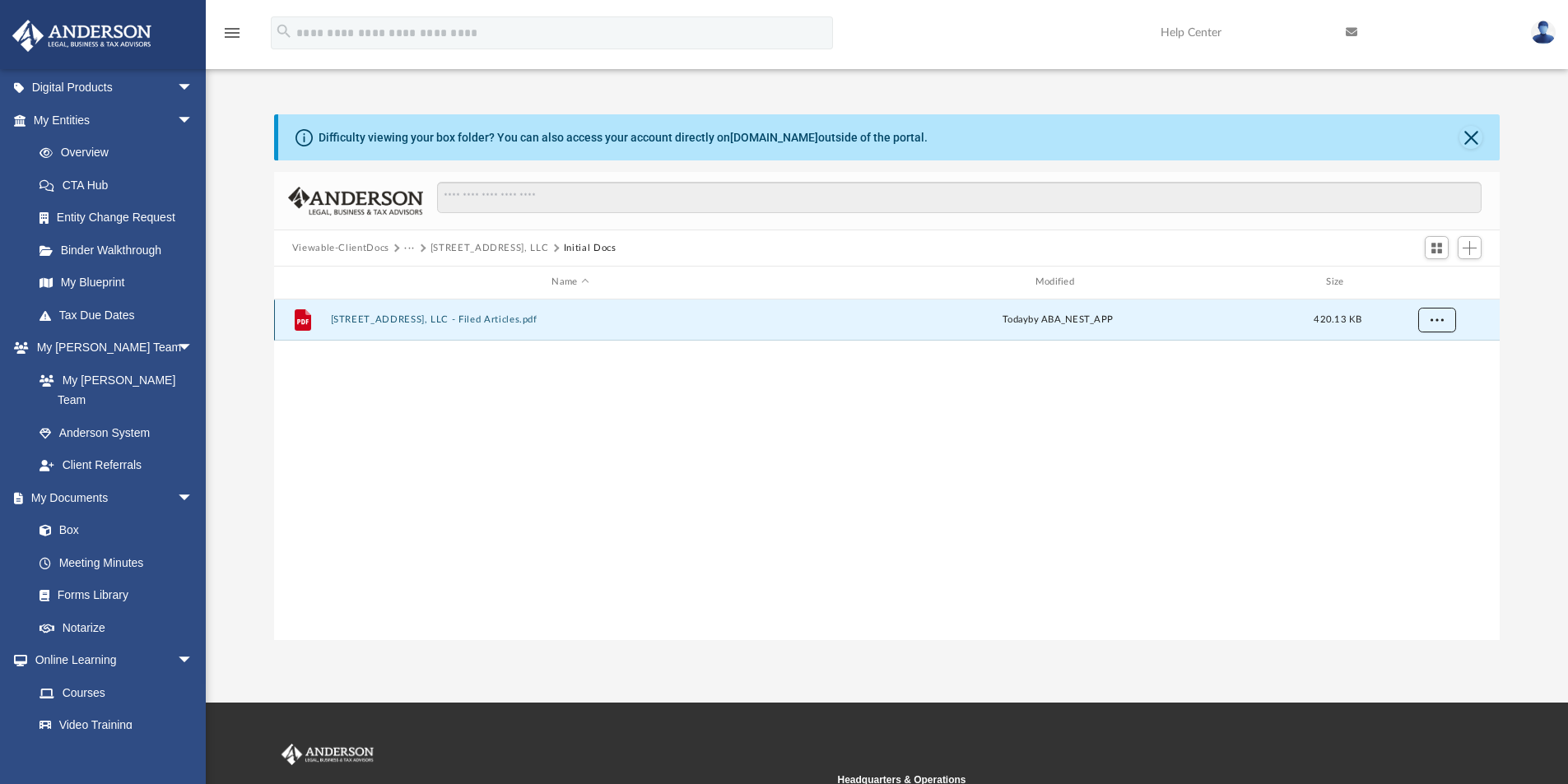
click at [1430, 321] on button "More options" at bounding box center [1436, 320] width 38 height 25
click at [1436, 382] on li "Download" at bounding box center [1422, 379] width 48 height 17
click at [1428, 322] on button "More options" at bounding box center [1436, 320] width 38 height 25
click at [458, 245] on button "6520 Debs Ave, LLC" at bounding box center [490, 249] width 118 height 15
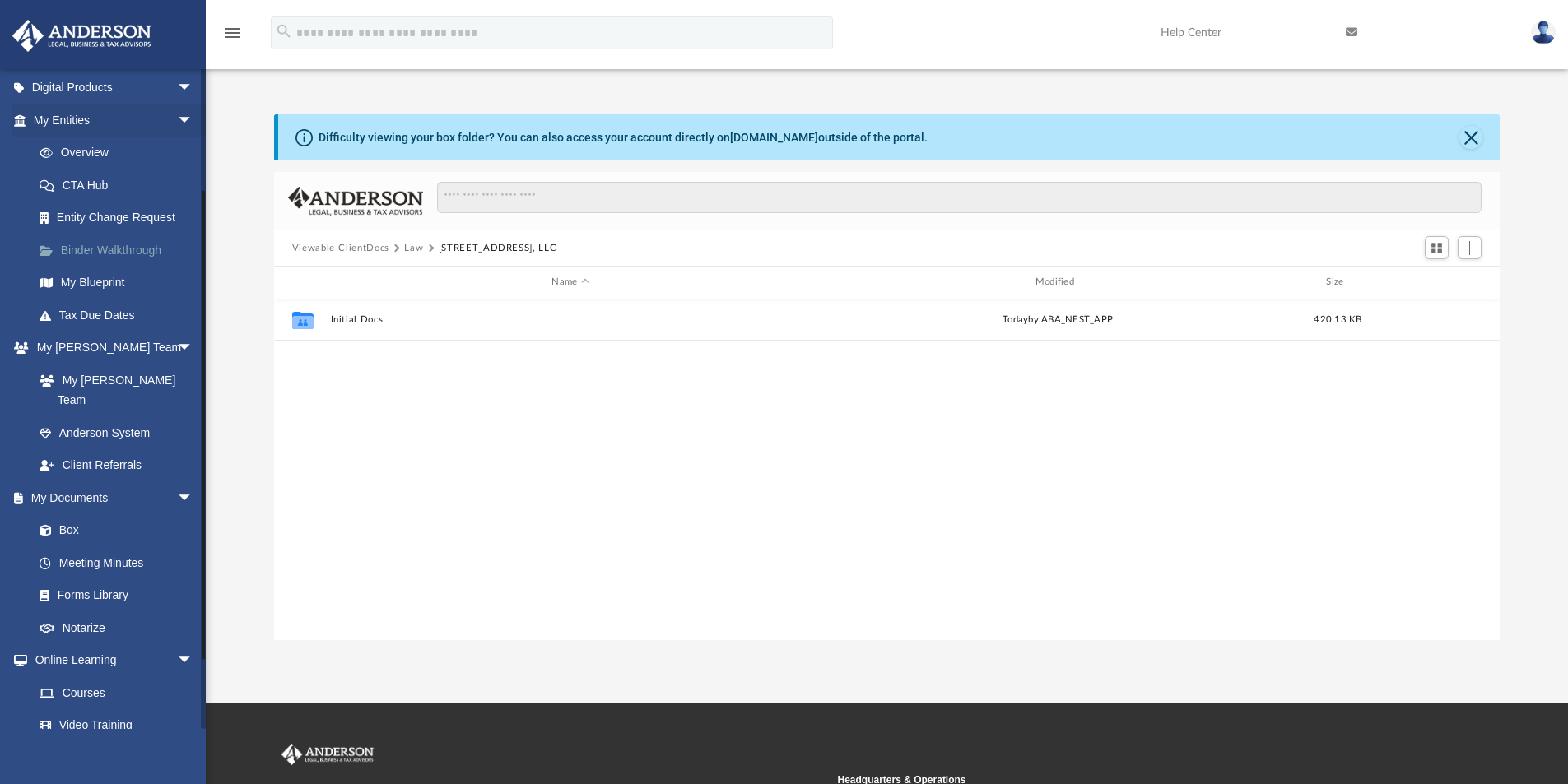
click at [104, 249] on link "Binder Walkthrough" at bounding box center [120, 250] width 195 height 33
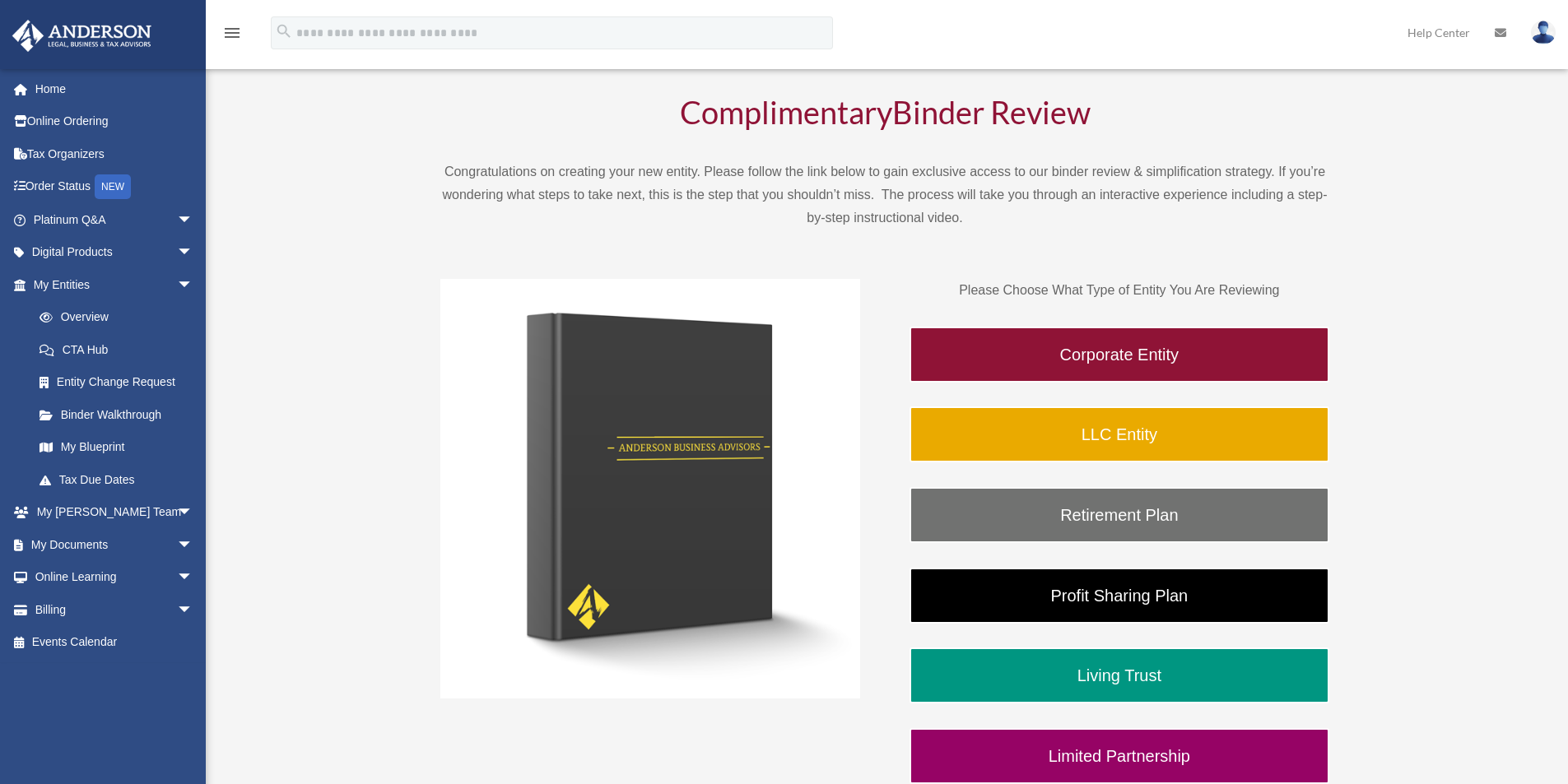
scroll to position [247, 0]
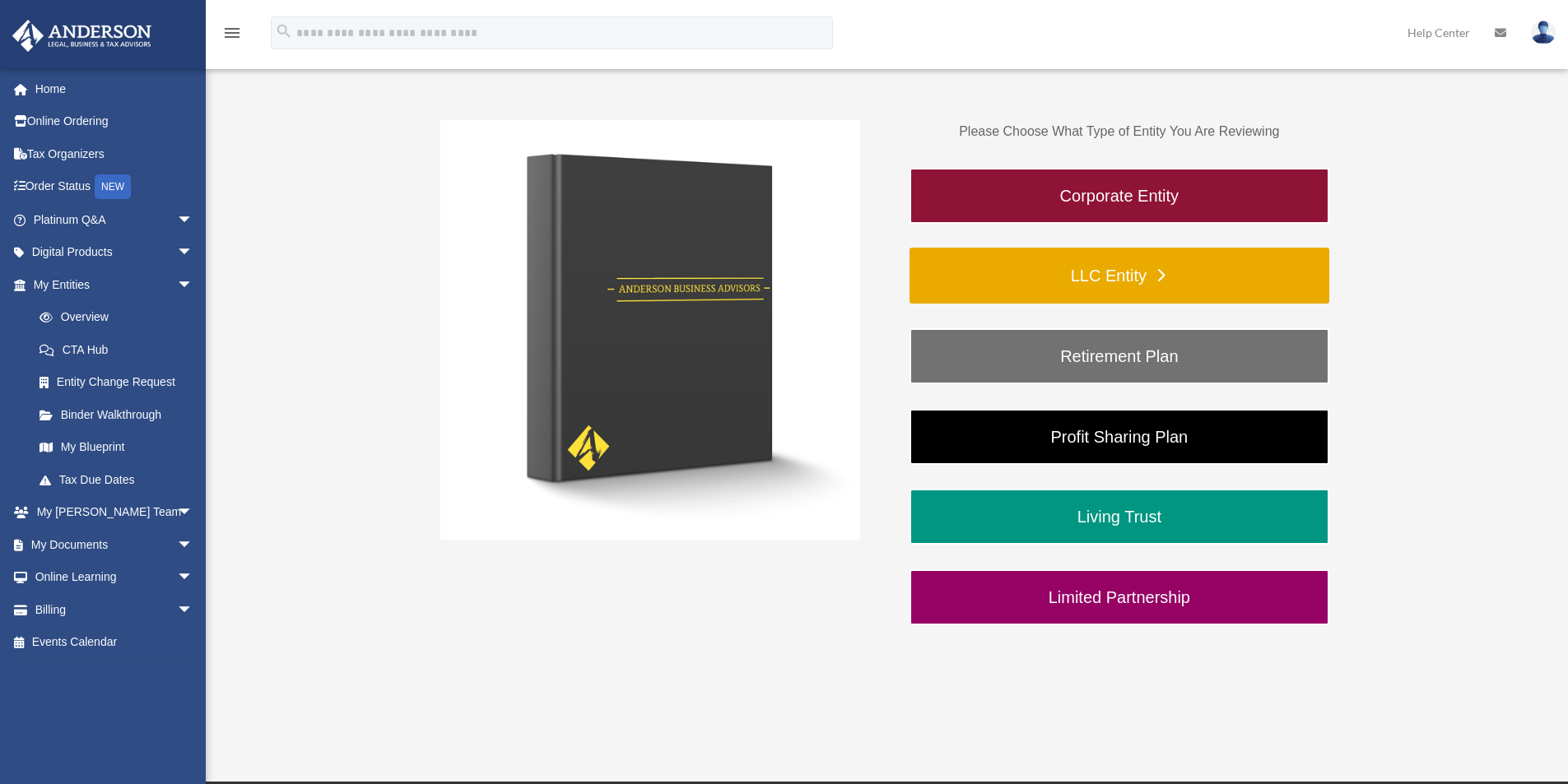
click at [1124, 279] on link "LLC Entity" at bounding box center [1119, 276] width 420 height 56
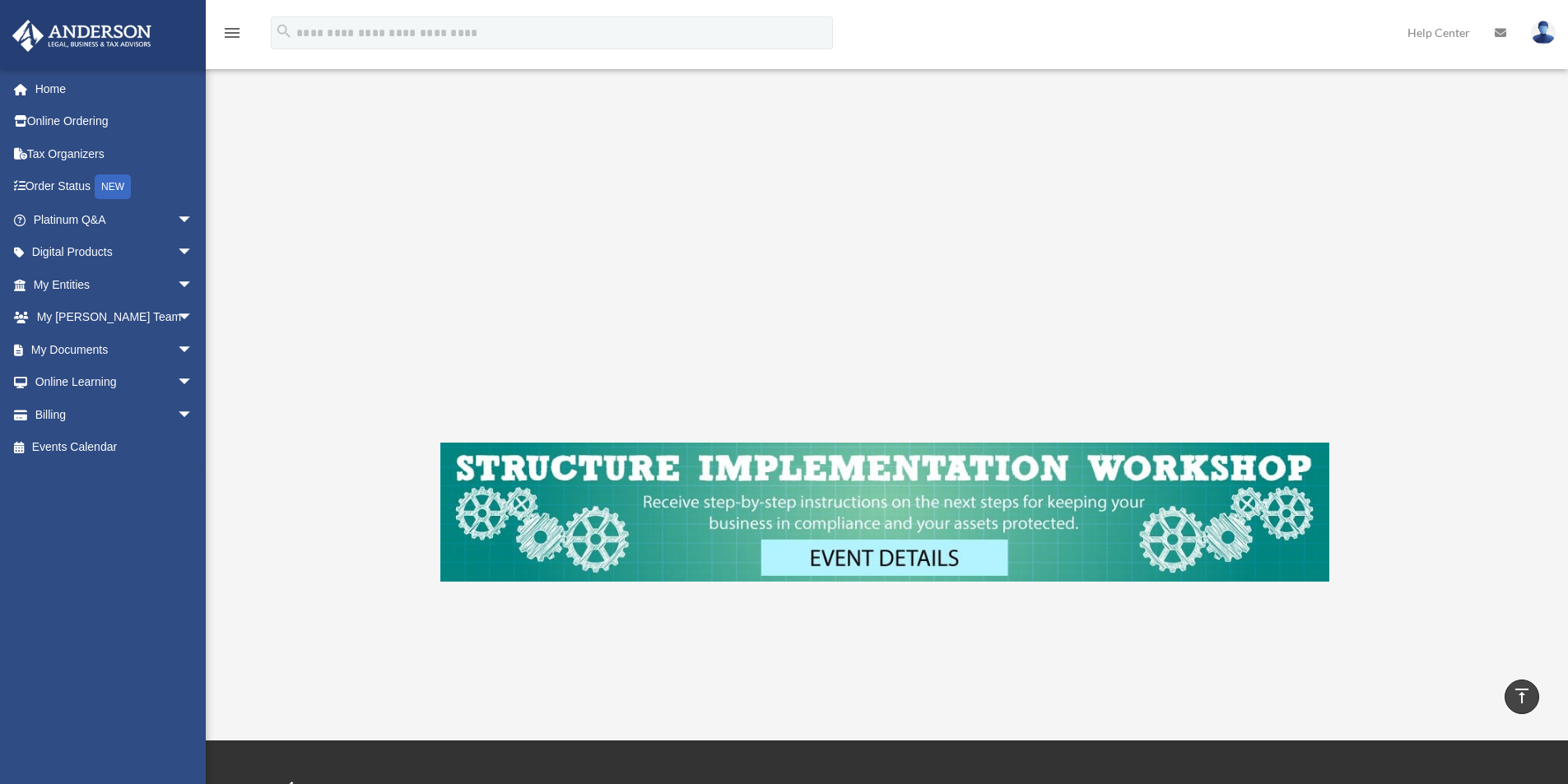
scroll to position [228, 0]
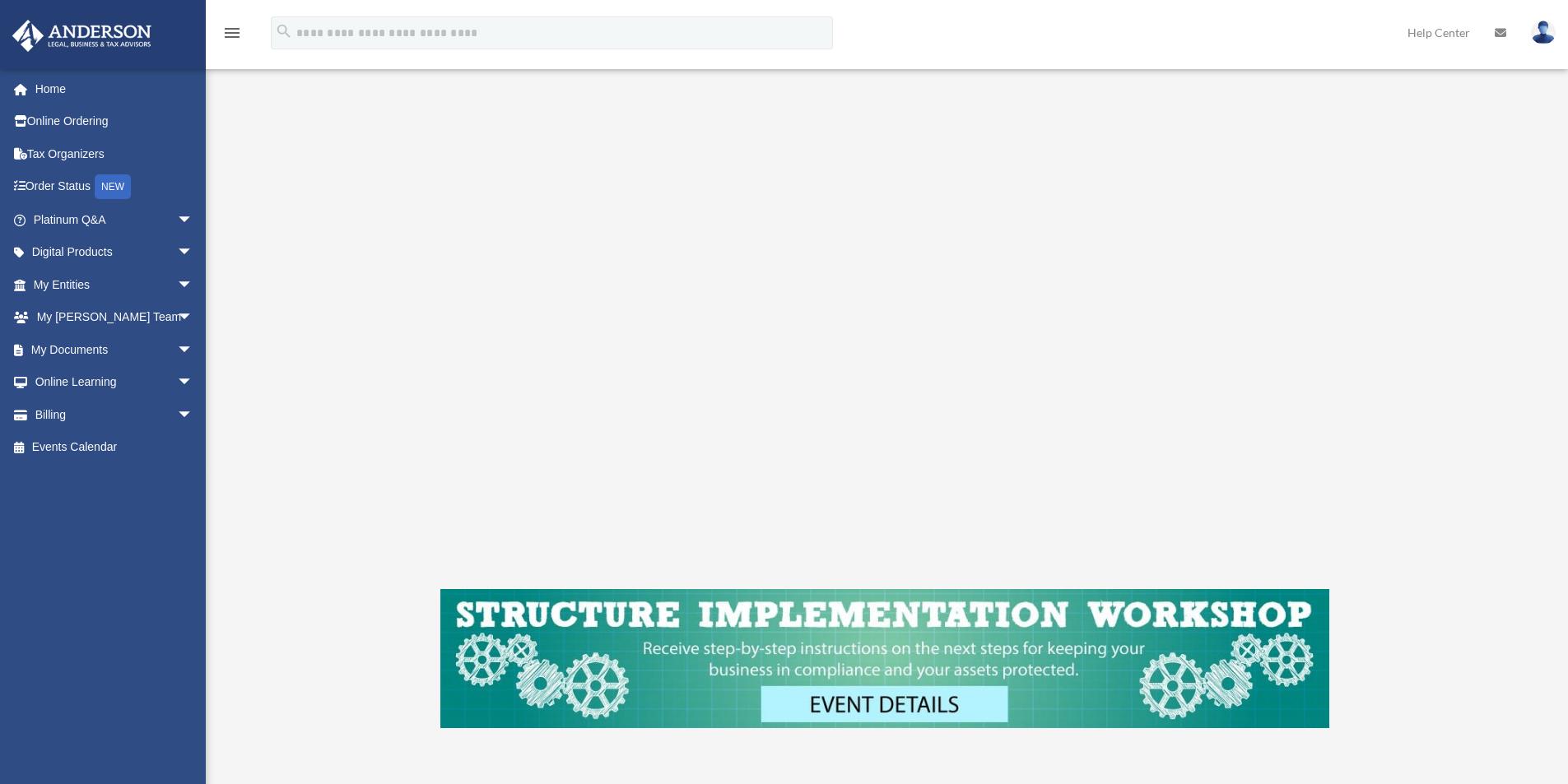
click at [1470, 551] on div "LLC Entity To pause video at anytime, simply click on the video" at bounding box center [885, 344] width 1230 height 921
click at [123, 255] on link "Digital Products arrow_drop_down" at bounding box center [115, 253] width 206 height 33
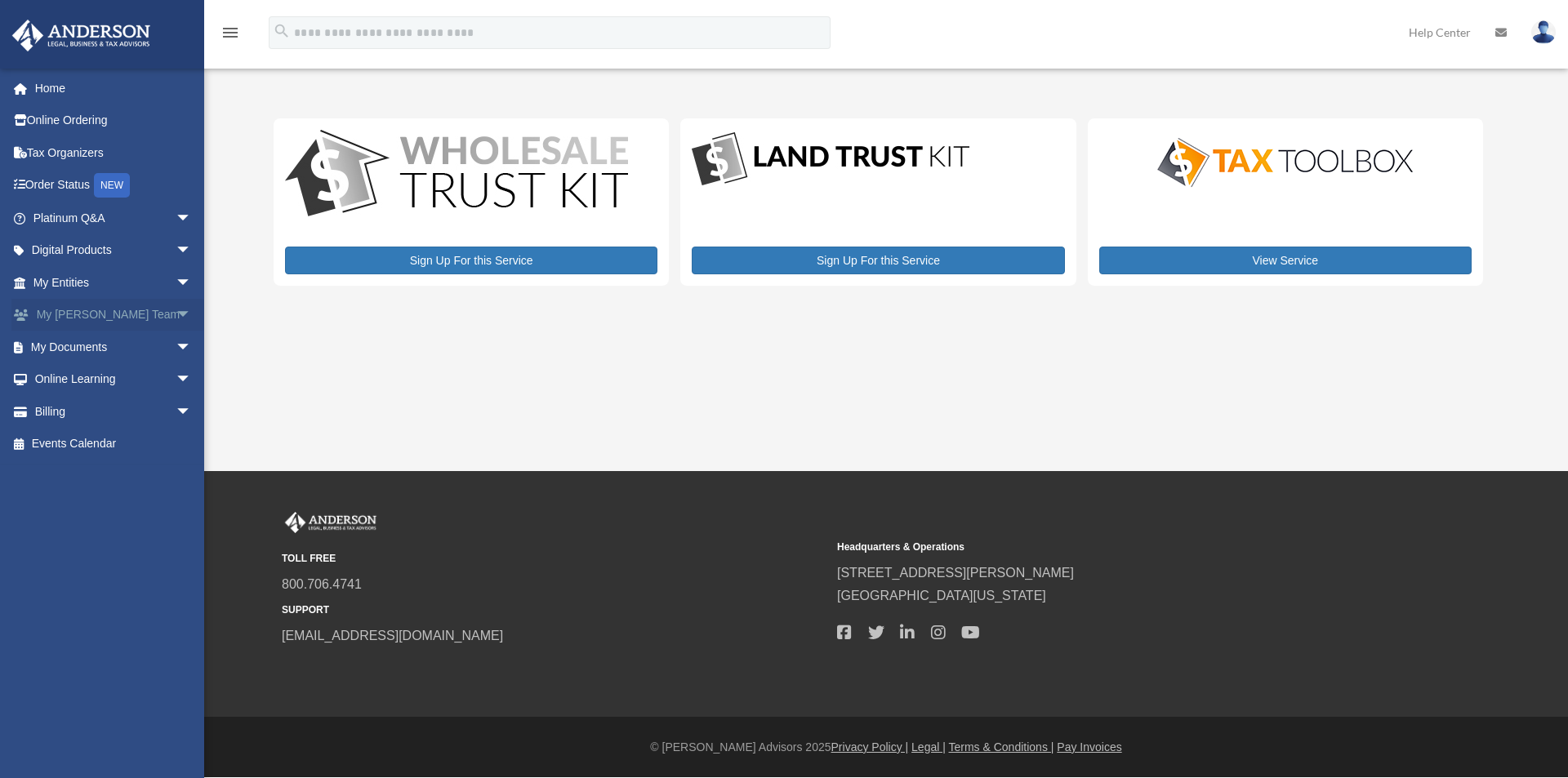
click at [124, 318] on link "My Anderson Team arrow_drop_down" at bounding box center [114, 315] width 205 height 33
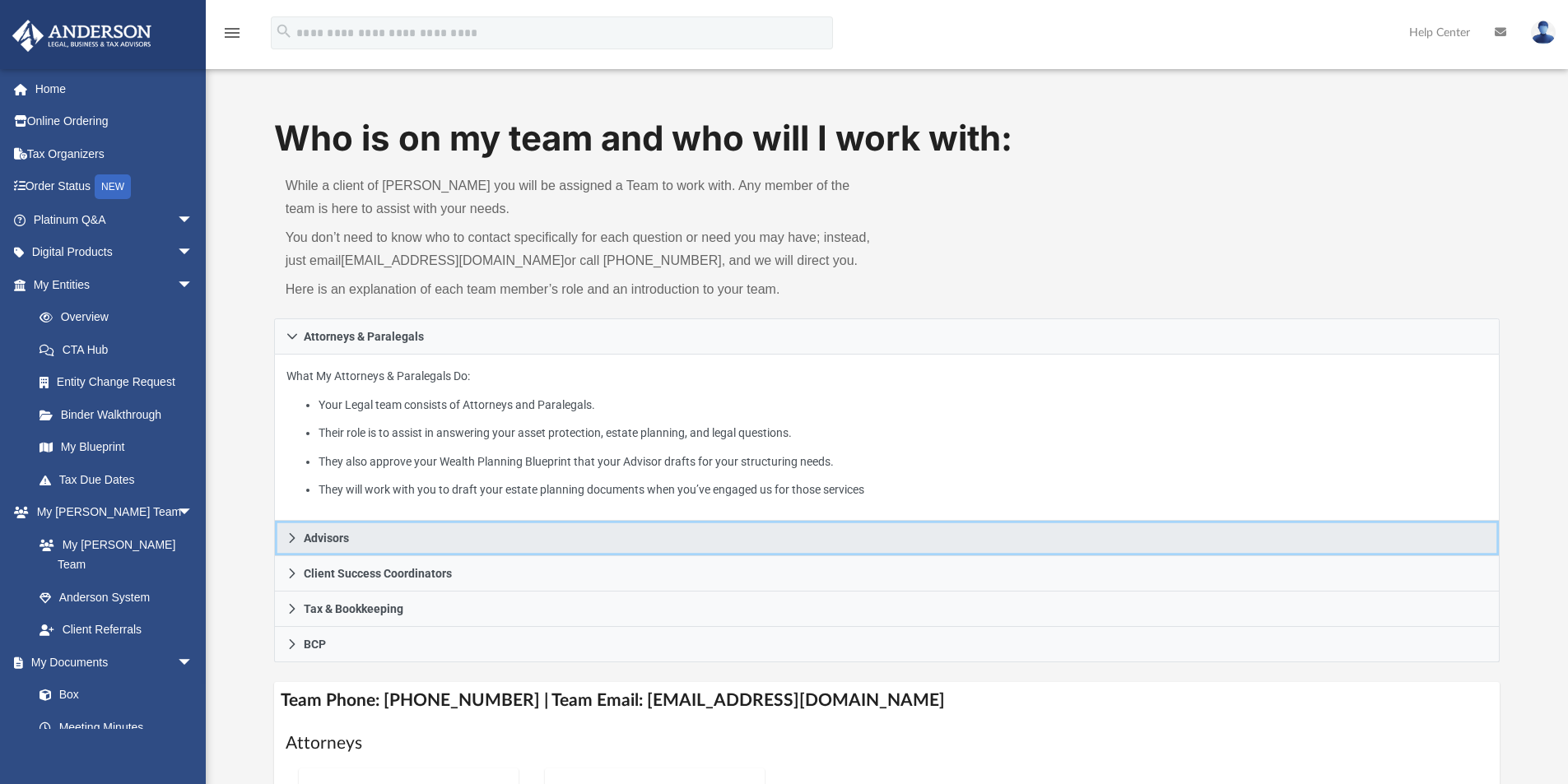
click at [410, 553] on link "Advisors" at bounding box center [887, 538] width 1226 height 35
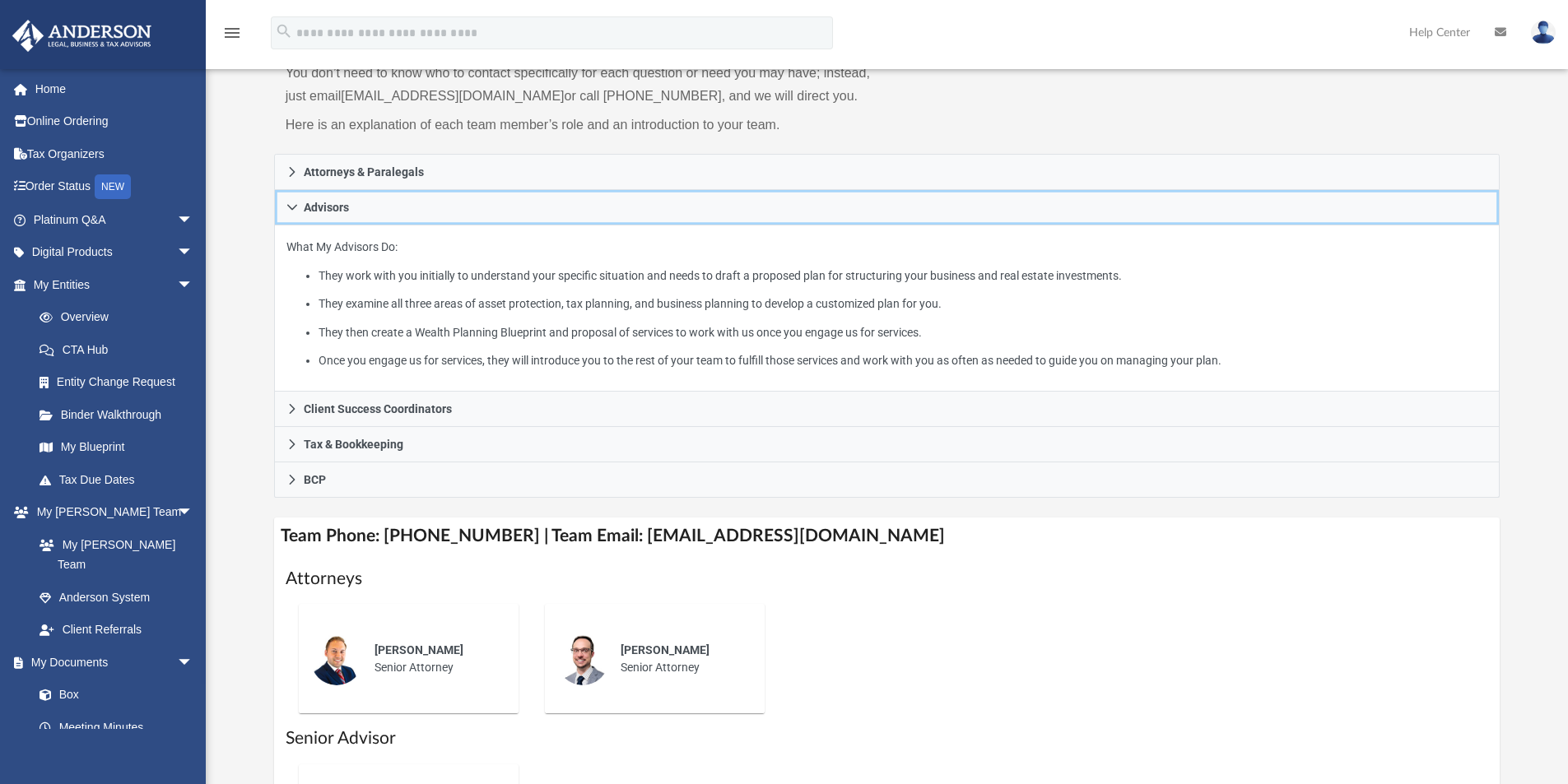
scroll to position [411, 0]
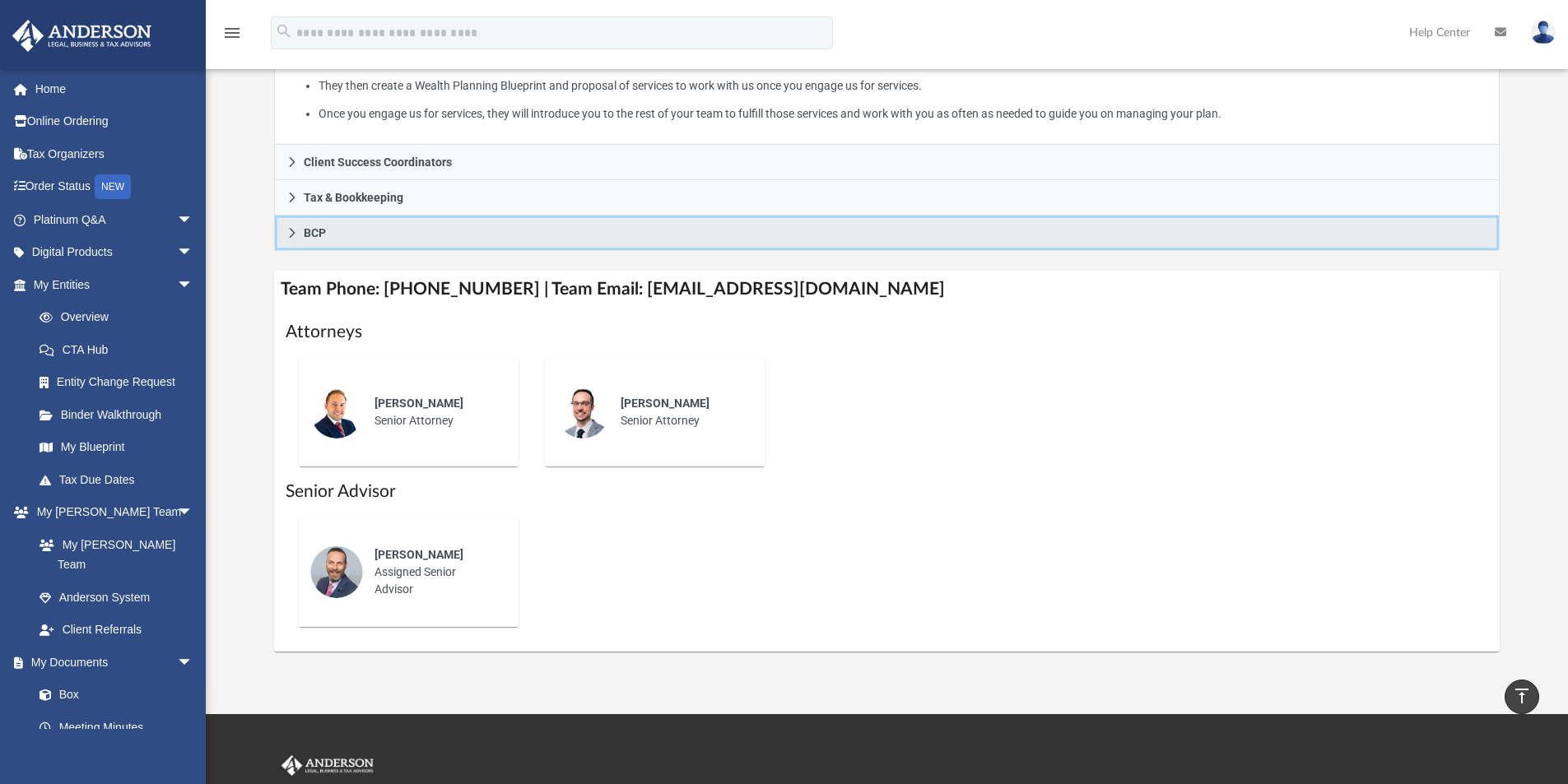
click at [398, 237] on link "BCP" at bounding box center [887, 233] width 1226 height 35
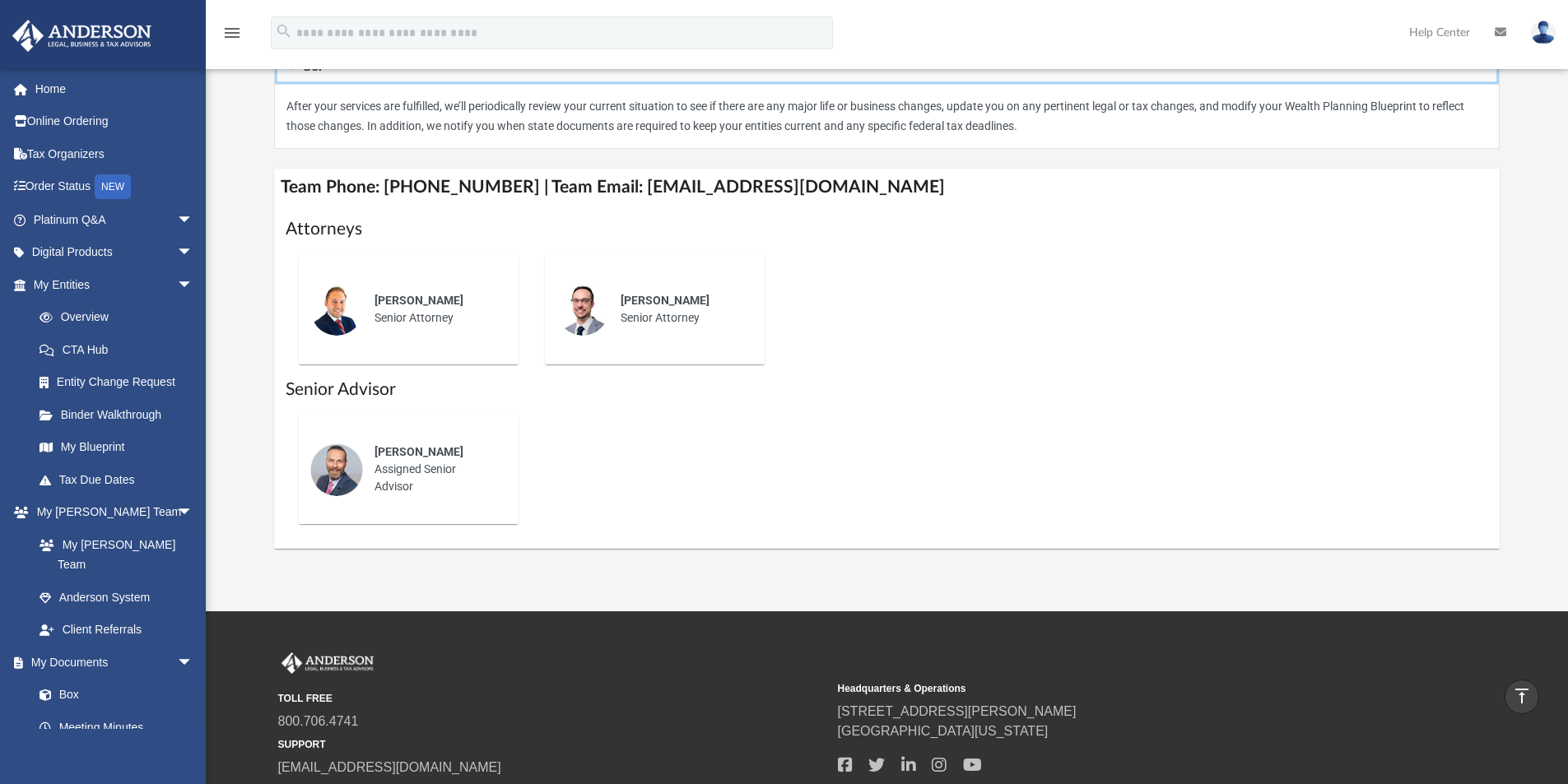
scroll to position [247, 0]
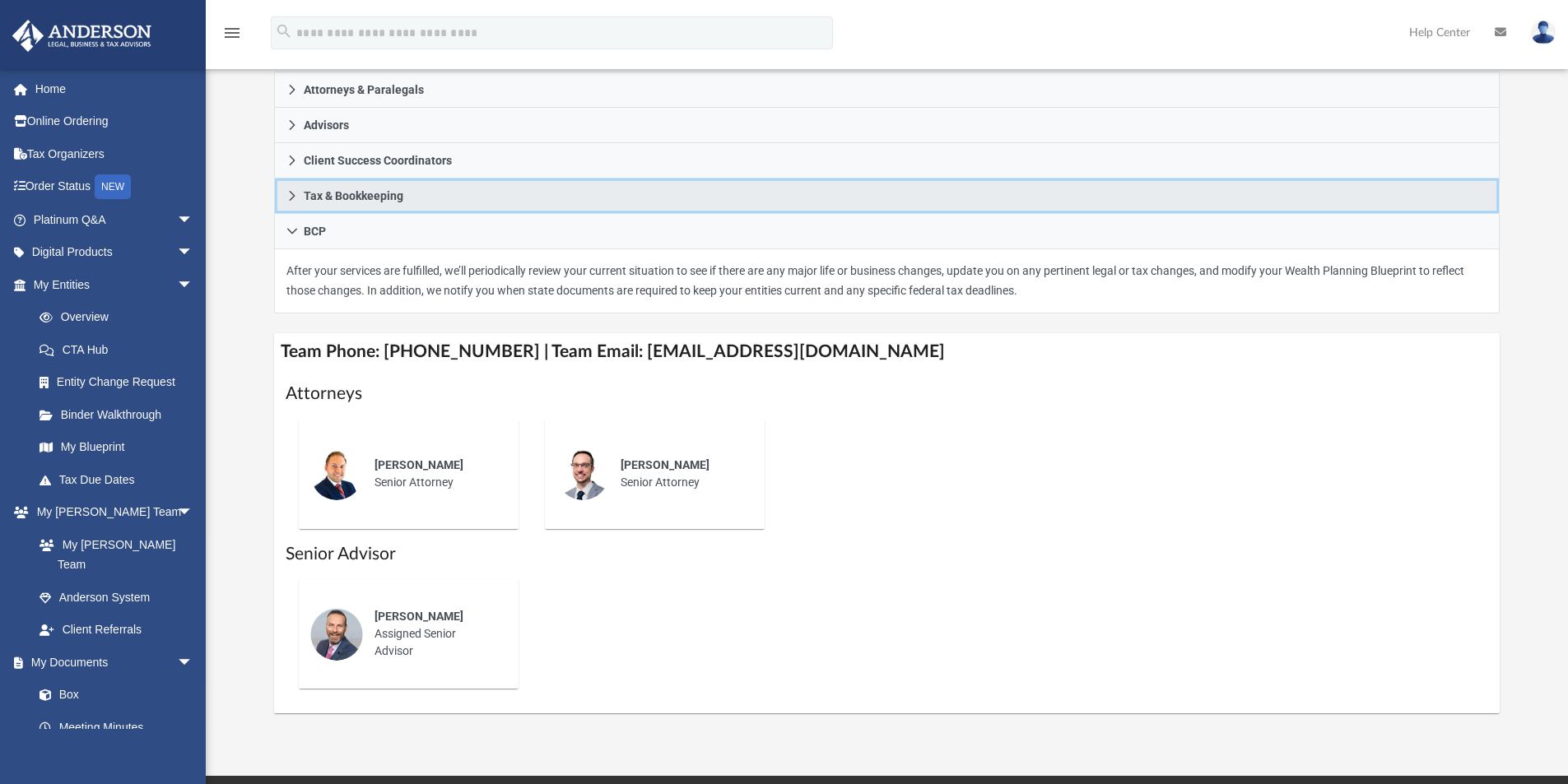
click at [494, 195] on link "Tax & Bookkeeping" at bounding box center [887, 196] width 1226 height 35
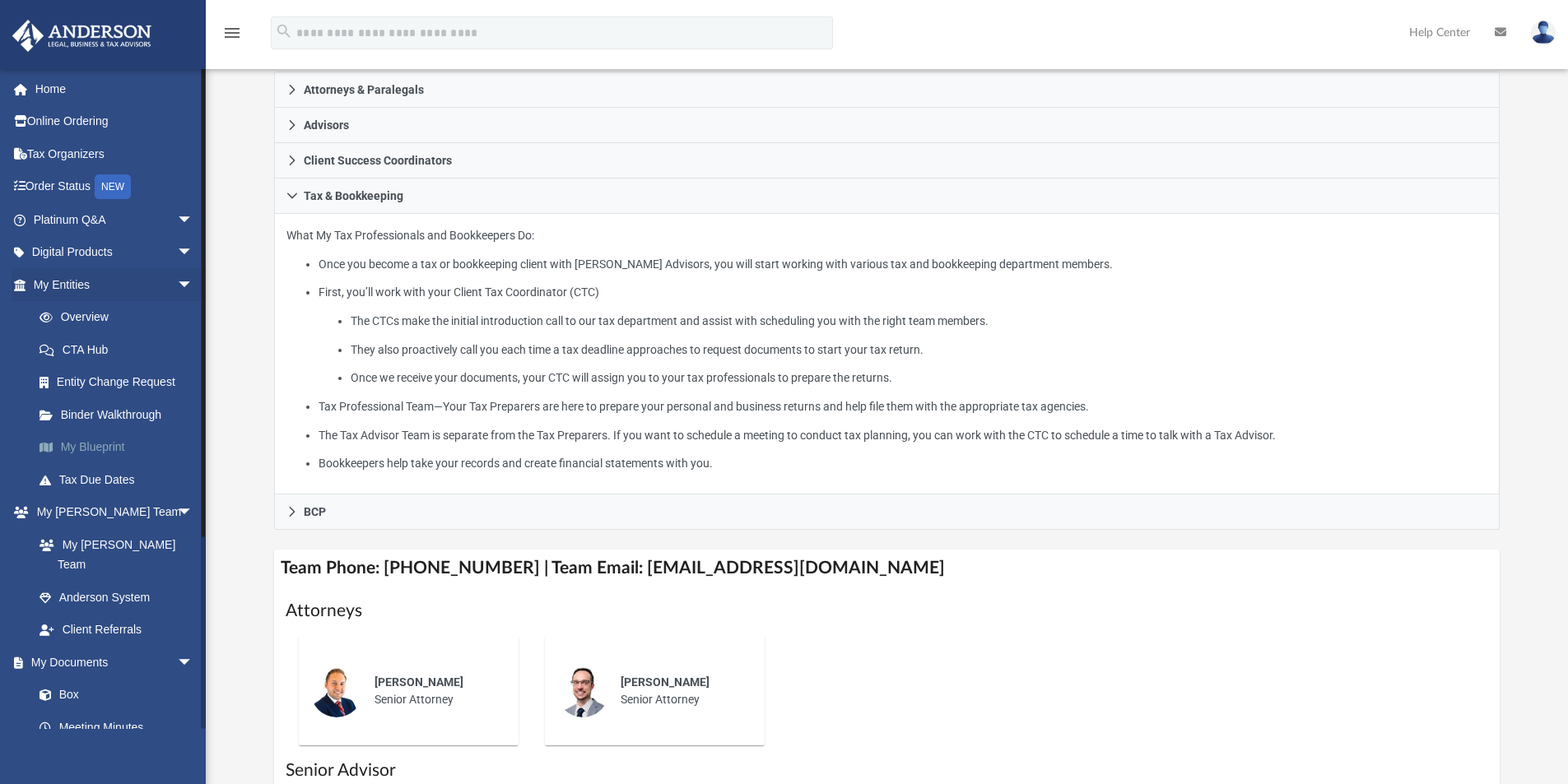
click at [111, 445] on link "My Blueprint" at bounding box center [120, 447] width 195 height 33
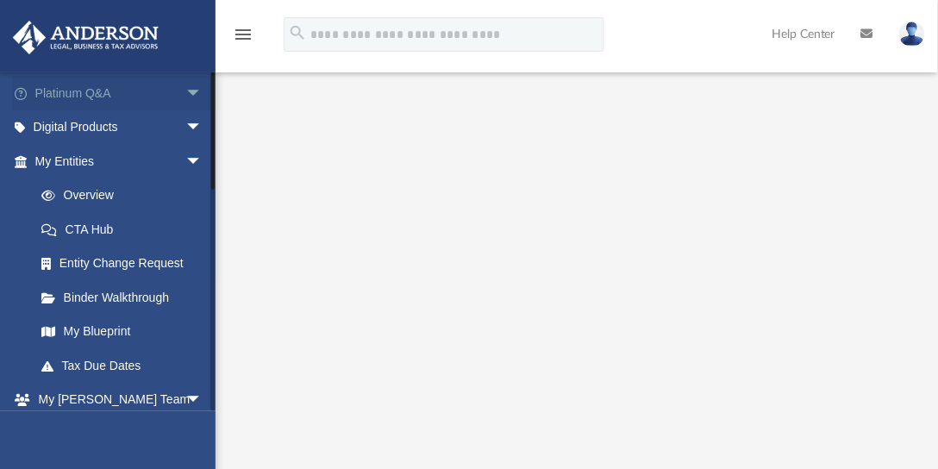
scroll to position [147, 0]
